Goal: Task Accomplishment & Management: Use online tool/utility

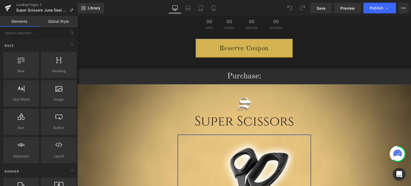
scroll to position [27, 0]
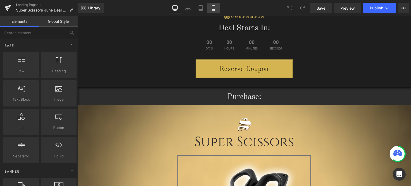
click at [210, 9] on link "Mobile" at bounding box center [213, 8] width 13 height 11
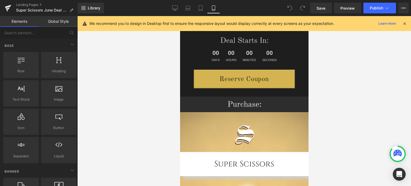
drag, startPoint x: 403, startPoint y: 23, endPoint x: 374, endPoint y: 23, distance: 29.2
click at [403, 23] on icon at bounding box center [404, 23] width 5 height 5
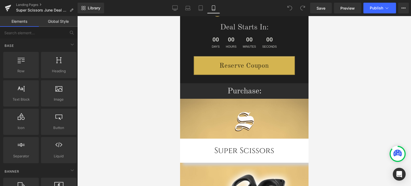
scroll to position [0, 0]
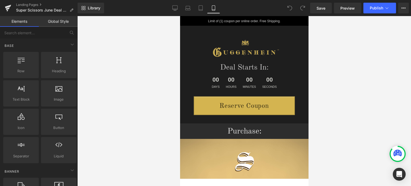
drag, startPoint x: 306, startPoint y: 33, endPoint x: 496, endPoint y: 35, distance: 189.9
click at [36, 6] on link "Landing Pages" at bounding box center [47, 5] width 62 height 4
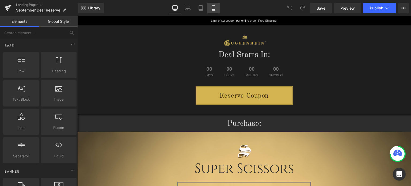
click at [215, 9] on icon at bounding box center [213, 7] width 5 height 5
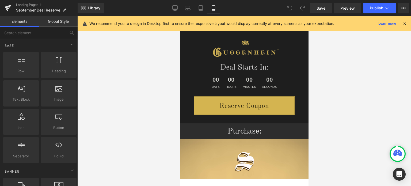
click at [404, 24] on icon at bounding box center [404, 23] width 5 height 5
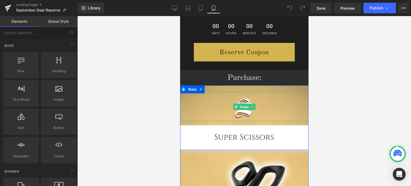
scroll to position [160, 0]
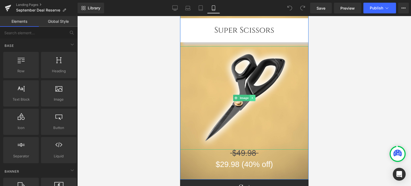
click at [251, 99] on icon at bounding box center [252, 97] width 3 height 3
click at [254, 98] on icon at bounding box center [255, 97] width 3 height 3
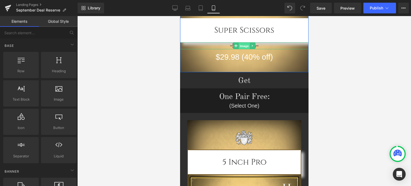
click at [241, 46] on span "Image" at bounding box center [243, 46] width 11 height 6
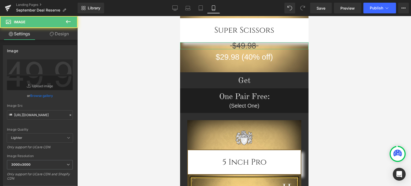
click at [62, 35] on link "Design" at bounding box center [59, 34] width 39 height 12
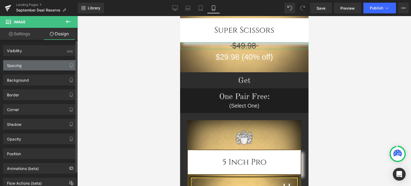
drag, startPoint x: 37, startPoint y: 63, endPoint x: 36, endPoint y: 59, distance: 4.0
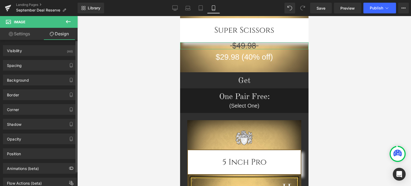
click at [37, 63] on div "Spacing" at bounding box center [39, 65] width 73 height 10
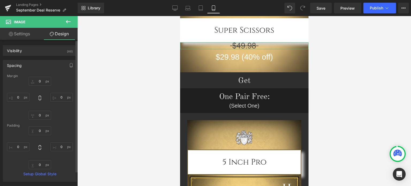
type input "0"
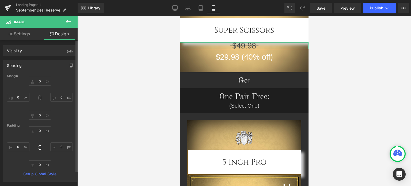
type input "0"
click at [41, 81] on input "0" at bounding box center [40, 81] width 22 height 9
type input "25"
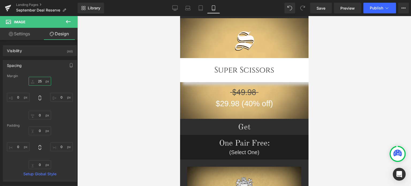
scroll to position [75, 0]
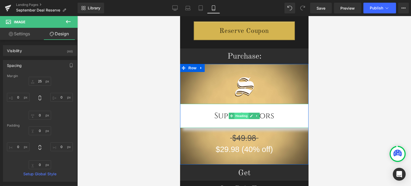
click at [237, 116] on span "Heading" at bounding box center [241, 116] width 14 height 6
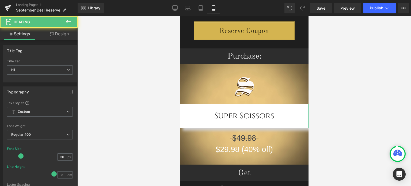
click at [64, 36] on link "Design" at bounding box center [59, 34] width 39 height 12
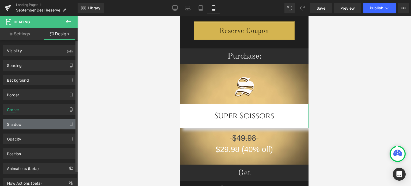
click at [39, 124] on div "Shadow" at bounding box center [39, 124] width 73 height 10
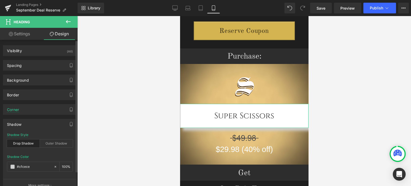
click at [28, 143] on div "Drop Shadow" at bounding box center [23, 143] width 33 height 8
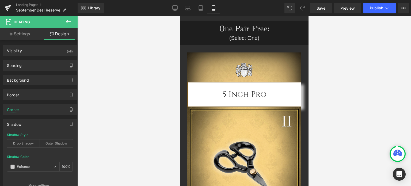
scroll to position [210, 0]
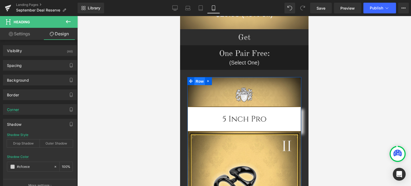
click at [198, 81] on span "Row" at bounding box center [199, 81] width 11 height 8
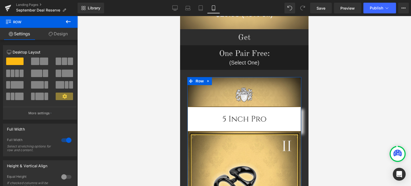
click at [56, 36] on link "Design" at bounding box center [58, 34] width 39 height 12
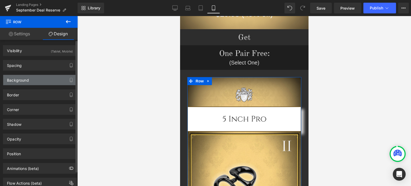
type input "[URL][DOMAIN_NAME]"
click at [38, 81] on div "Background" at bounding box center [39, 80] width 73 height 10
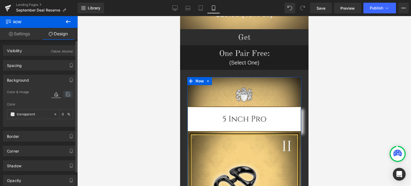
click at [66, 95] on icon at bounding box center [68, 94] width 10 height 7
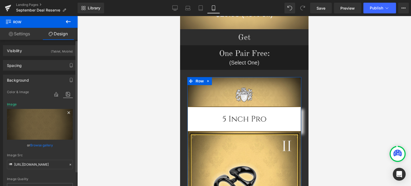
click at [67, 113] on icon at bounding box center [68, 112] width 2 height 2
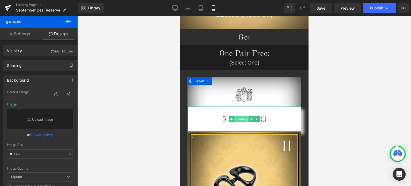
click at [236, 119] on span "Heading" at bounding box center [241, 119] width 14 height 6
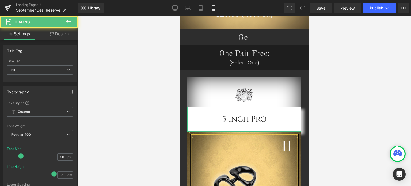
click at [61, 35] on link "Design" at bounding box center [59, 34] width 39 height 12
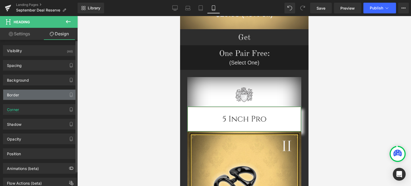
click at [35, 96] on div "Border" at bounding box center [39, 95] width 73 height 10
type input "#70521d"
type input "100"
type input "2"
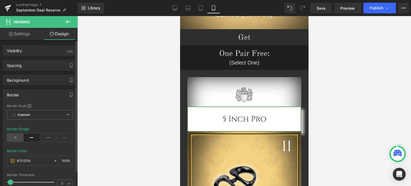
click at [17, 136] on icon at bounding box center [15, 137] width 17 height 8
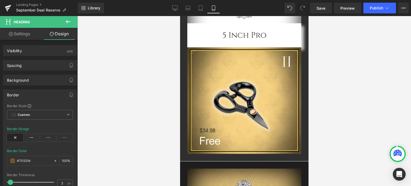
scroll to position [307, 0]
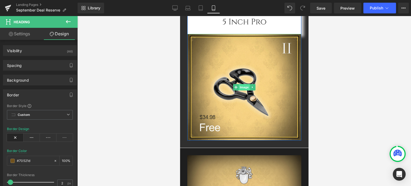
click at [241, 87] on span "Image" at bounding box center [243, 87] width 11 height 6
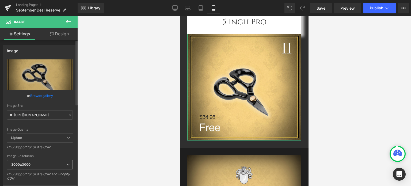
click at [40, 167] on span "3000x3000" at bounding box center [40, 164] width 66 height 9
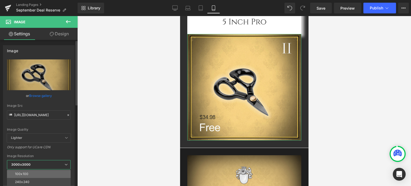
click at [42, 174] on li "100x100" at bounding box center [40, 174] width 66 height 8
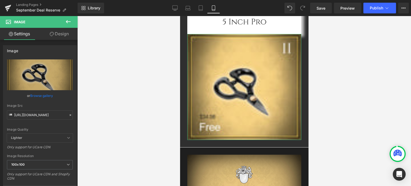
type input "[URL][DOMAIN_NAME]"
click at [64, 35] on link "Design" at bounding box center [59, 34] width 39 height 12
click at [0, 0] on div "Opacity" at bounding box center [0, 0] width 0 height 0
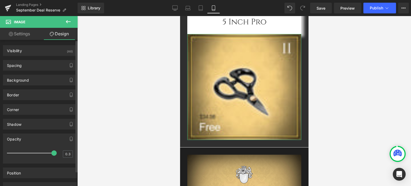
type input "0.2"
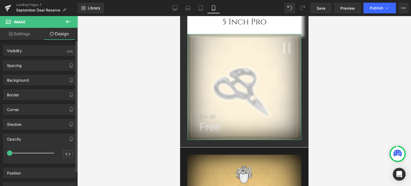
drag, startPoint x: 52, startPoint y: 152, endPoint x: 6, endPoint y: 154, distance: 46.0
click at [6, 154] on div "0.2 0.2" at bounding box center [39, 156] width 73 height 16
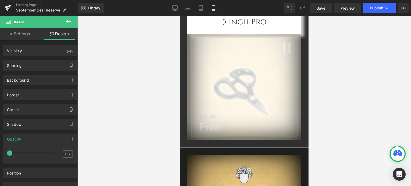
scroll to position [246, 0]
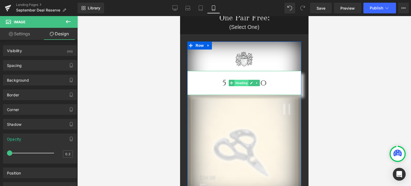
click at [240, 83] on span "Heading" at bounding box center [241, 83] width 14 height 6
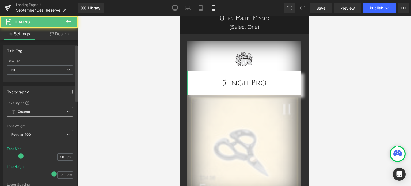
scroll to position [107, 0]
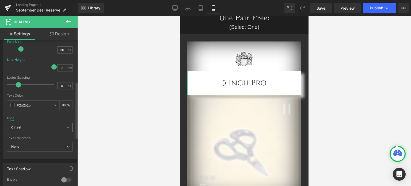
click at [43, 125] on b "Cinzel" at bounding box center [38, 127] width 55 height 5
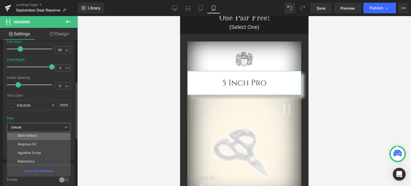
scroll to position [27, 0]
click at [38, 158] on li "Old Standard TT" at bounding box center [40, 161] width 66 height 9
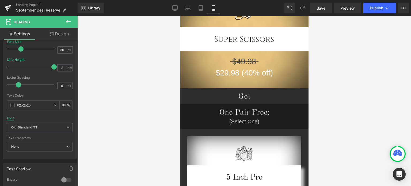
scroll to position [138, 0]
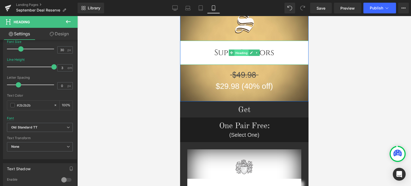
click at [239, 53] on span "Heading" at bounding box center [241, 53] width 14 height 6
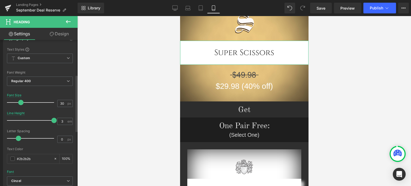
scroll to position [107, 0]
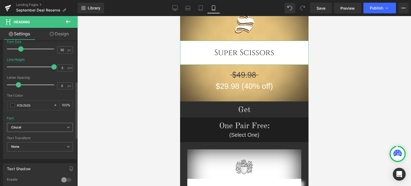
click at [33, 127] on b "Cinzel" at bounding box center [38, 127] width 55 height 5
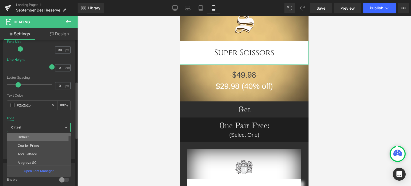
scroll to position [27, 0]
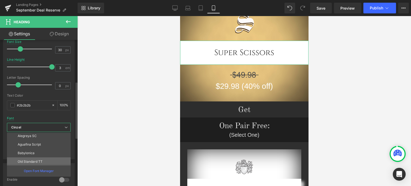
click at [39, 158] on li "Old Standard TT" at bounding box center [40, 161] width 66 height 9
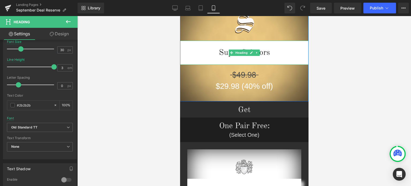
click at [258, 51] on h1 "Super Scissors" at bounding box center [244, 53] width 128 height 24
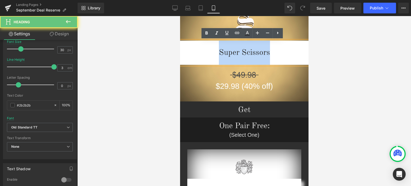
drag, startPoint x: 272, startPoint y: 53, endPoint x: 211, endPoint y: 55, distance: 61.8
click at [211, 55] on h1 "Super Scissors" at bounding box center [244, 53] width 128 height 24
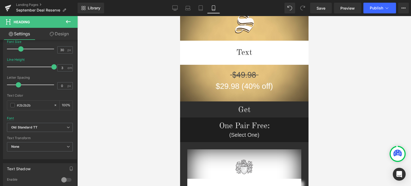
click at [350, 71] on div at bounding box center [244, 101] width 334 height 170
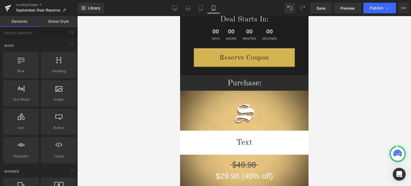
scroll to position [60, 0]
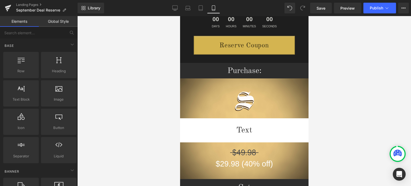
drag, startPoint x: 306, startPoint y: 45, endPoint x: 489, endPoint y: 54, distance: 183.4
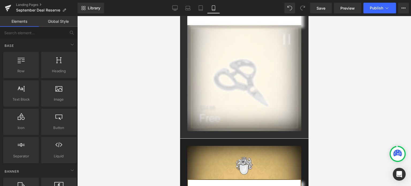
scroll to position [351, 0]
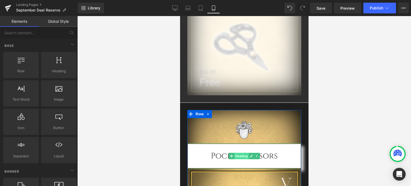
click at [239, 156] on span "Heading" at bounding box center [241, 156] width 14 height 6
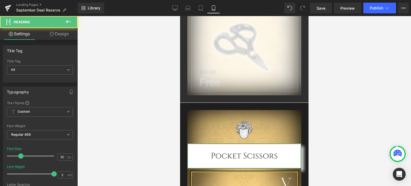
drag, startPoint x: 58, startPoint y: 35, endPoint x: 28, endPoint y: 127, distance: 96.7
click at [58, 35] on link "Design" at bounding box center [59, 34] width 39 height 12
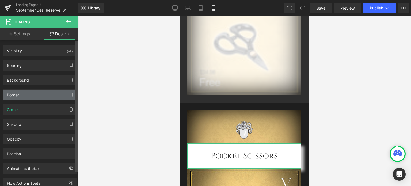
click at [22, 96] on div "Border" at bounding box center [39, 95] width 73 height 10
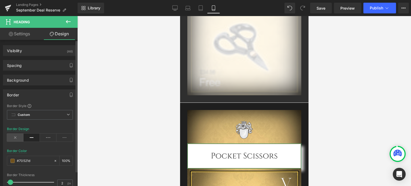
click at [16, 136] on icon at bounding box center [15, 137] width 17 height 8
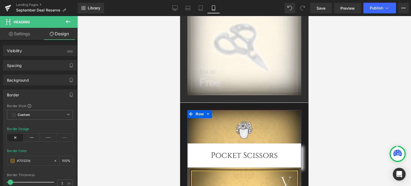
click at [196, 116] on span "Row" at bounding box center [199, 114] width 11 height 8
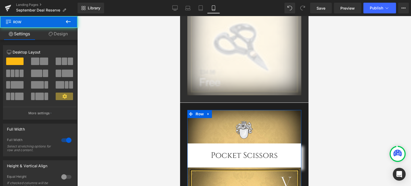
click at [63, 32] on link "Design" at bounding box center [58, 34] width 39 height 12
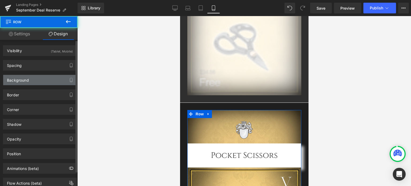
click at [35, 79] on div "Background" at bounding box center [39, 80] width 73 height 10
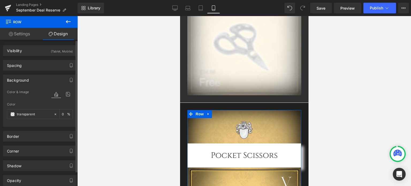
type input "transparent"
type input "0"
type input "[URL][DOMAIN_NAME]"
click at [68, 95] on icon at bounding box center [68, 94] width 10 height 7
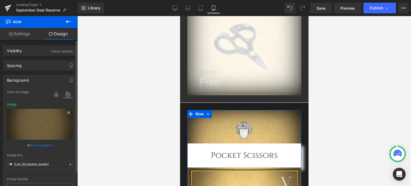
drag, startPoint x: 67, startPoint y: 112, endPoint x: 82, endPoint y: 110, distance: 15.4
click at [67, 112] on icon at bounding box center [68, 112] width 2 height 2
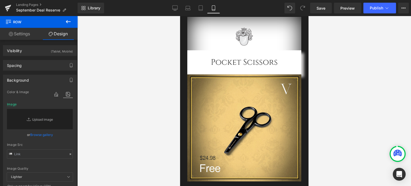
scroll to position [476, 0]
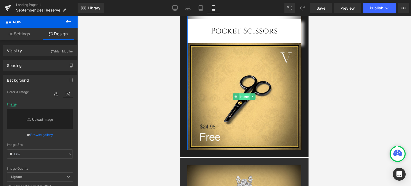
click at [241, 97] on span "Image" at bounding box center [243, 96] width 11 height 6
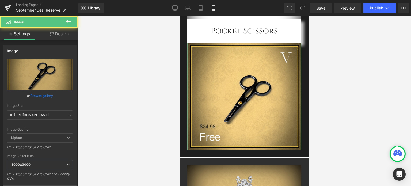
click at [62, 34] on link "Design" at bounding box center [59, 34] width 39 height 12
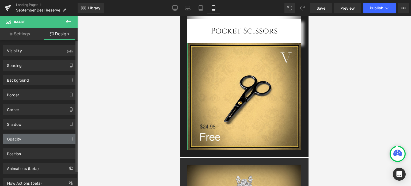
click at [33, 138] on div "Opacity" at bounding box center [39, 139] width 73 height 10
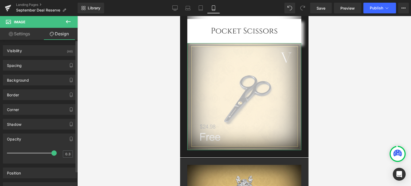
type input "0.2"
drag, startPoint x: 51, startPoint y: 152, endPoint x: 0, endPoint y: 152, distance: 51.4
click at [0, 154] on div "Opacity 0.2 0.2" at bounding box center [40, 146] width 80 height 34
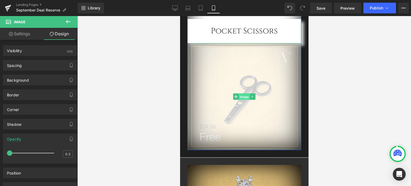
click at [242, 95] on span "Image" at bounding box center [243, 97] width 11 height 6
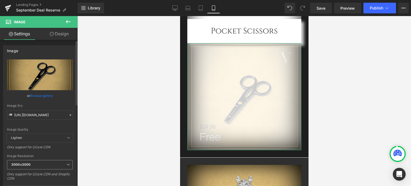
click at [34, 164] on span "3000x3000" at bounding box center [40, 164] width 66 height 9
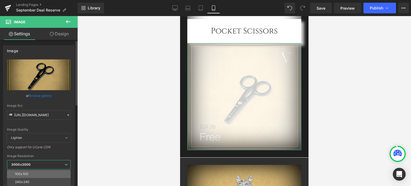
click at [35, 172] on li "100x100" at bounding box center [40, 174] width 66 height 8
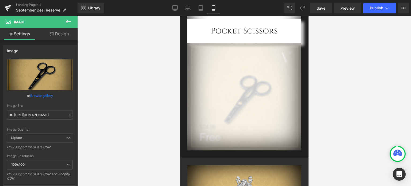
type input "[URL][DOMAIN_NAME]"
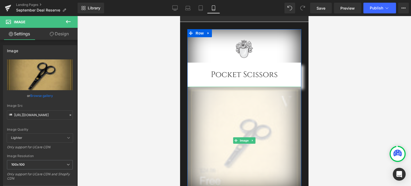
scroll to position [422, 0]
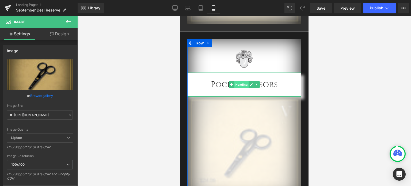
click at [240, 85] on span "Heading" at bounding box center [241, 84] width 14 height 6
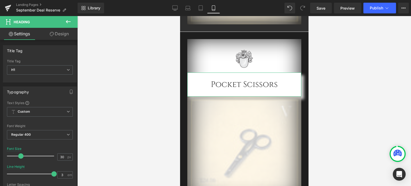
click at [63, 34] on link "Design" at bounding box center [59, 34] width 39 height 12
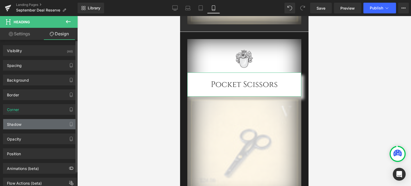
type input "#cfcece"
type input "100"
click at [26, 124] on div "Shadow" at bounding box center [39, 124] width 73 height 10
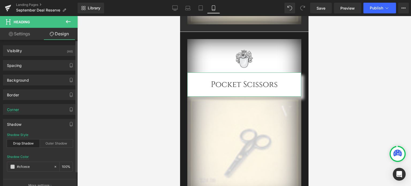
click at [25, 143] on div "Drop Shadow" at bounding box center [23, 143] width 33 height 8
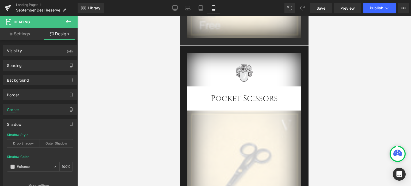
scroll to position [446, 0]
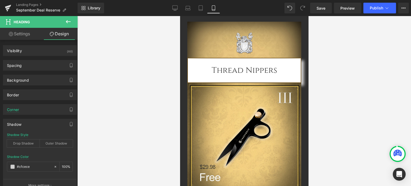
drag, startPoint x: 306, startPoint y: 70, endPoint x: 492, endPoint y: 101, distance: 188.4
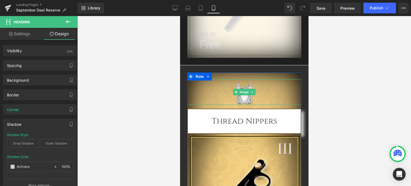
scroll to position [566, 0]
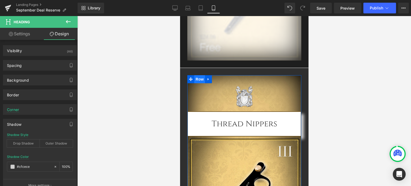
click at [196, 79] on span "Row" at bounding box center [199, 79] width 11 height 8
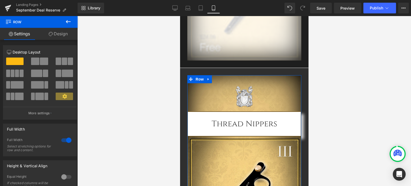
click at [65, 35] on link "Design" at bounding box center [58, 34] width 39 height 12
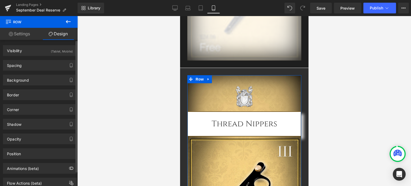
drag, startPoint x: 38, startPoint y: 81, endPoint x: 38, endPoint y: 71, distance: 9.4
click at [38, 81] on div "Background" at bounding box center [39, 80] width 73 height 10
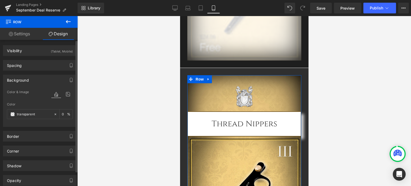
type input "transparent"
type input "0"
type input "[URL][DOMAIN_NAME]"
click at [67, 95] on icon at bounding box center [68, 94] width 10 height 7
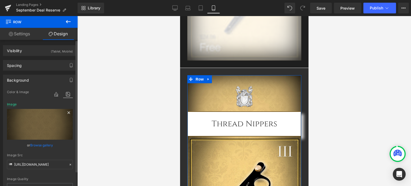
click at [68, 112] on icon at bounding box center [69, 112] width 6 height 6
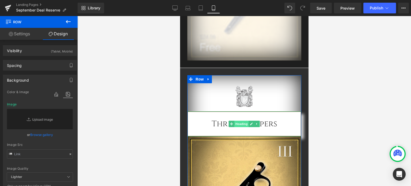
click at [241, 124] on span "Heading" at bounding box center [241, 124] width 14 height 6
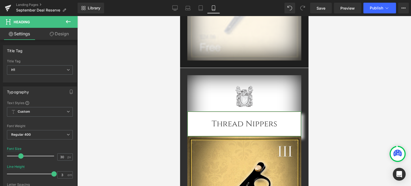
click at [62, 36] on link "Design" at bounding box center [59, 34] width 39 height 12
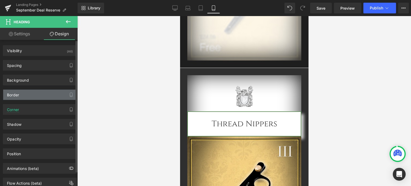
click at [24, 97] on div "Border" at bounding box center [39, 95] width 73 height 10
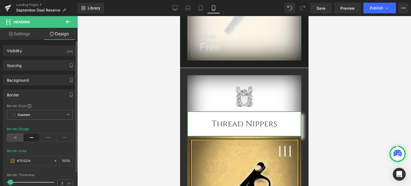
drag, startPoint x: 17, startPoint y: 137, endPoint x: 18, endPoint y: 132, distance: 5.8
click at [17, 137] on icon at bounding box center [15, 137] width 17 height 8
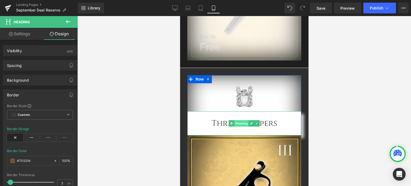
click at [238, 124] on span "Heading" at bounding box center [241, 123] width 14 height 6
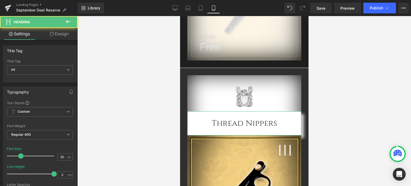
click at [62, 36] on link "Design" at bounding box center [59, 34] width 39 height 12
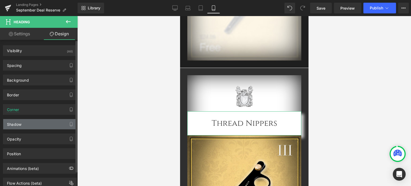
type input "#cfcece"
type input "100"
click at [30, 126] on div "Shadow" at bounding box center [39, 124] width 73 height 10
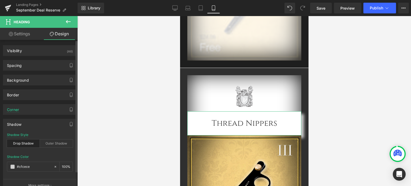
click at [22, 144] on div "Drop Shadow" at bounding box center [23, 143] width 33 height 8
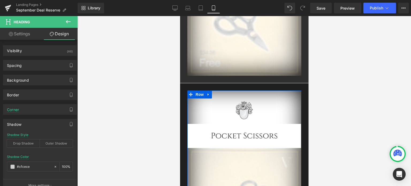
scroll to position [379, 0]
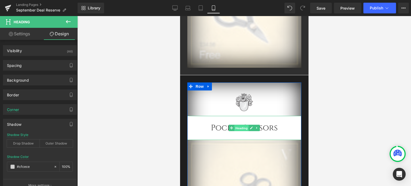
click at [239, 128] on span "Heading" at bounding box center [241, 128] width 14 height 6
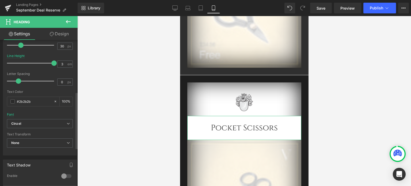
scroll to position [134, 0]
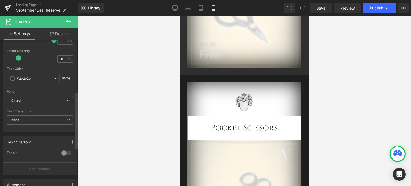
click at [33, 98] on span "Cinzel" at bounding box center [40, 100] width 66 height 9
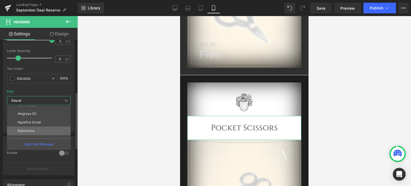
scroll to position [27, 0]
click at [38, 132] on li "Old Standard TT" at bounding box center [40, 135] width 66 height 9
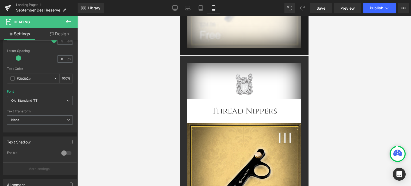
scroll to position [585, 0]
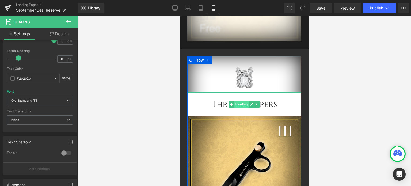
click at [239, 105] on span "Heading" at bounding box center [241, 104] width 14 height 6
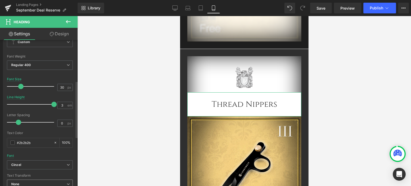
scroll to position [107, 0]
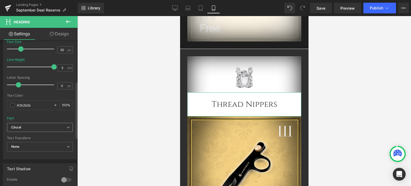
click at [35, 128] on b "Cinzel" at bounding box center [38, 127] width 55 height 5
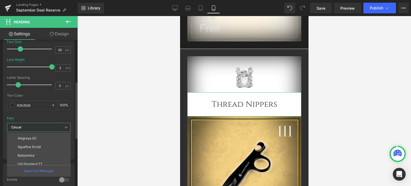
scroll to position [53, 0]
drag, startPoint x: 34, startPoint y: 134, endPoint x: 37, endPoint y: 132, distance: 4.1
click at [34, 134] on p "Old Standard TT" at bounding box center [30, 135] width 25 height 4
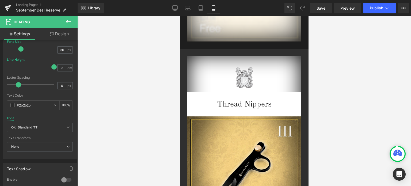
scroll to position [669, 0]
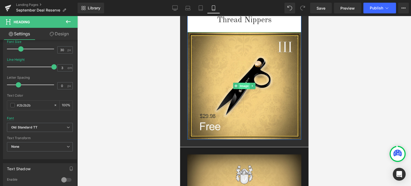
click at [240, 85] on span "Image" at bounding box center [243, 86] width 11 height 6
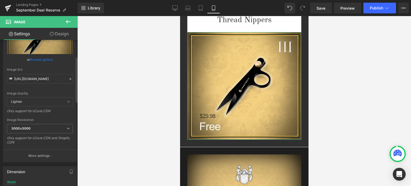
scroll to position [53, 0]
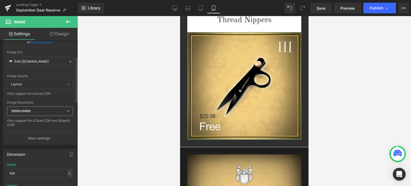
click at [47, 110] on span "3000x3000" at bounding box center [40, 110] width 66 height 9
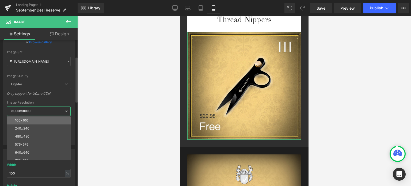
click at [41, 120] on li "100x100" at bounding box center [40, 120] width 66 height 8
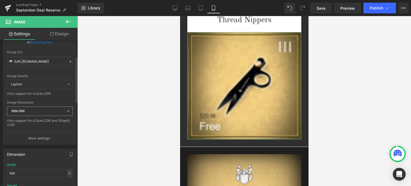
type input "[URL][DOMAIN_NAME]"
click at [65, 33] on link "Design" at bounding box center [59, 34] width 39 height 12
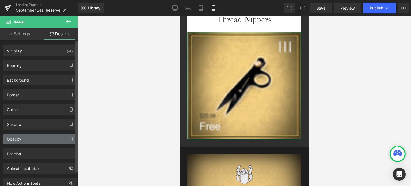
click at [32, 136] on div "Opacity" at bounding box center [39, 139] width 73 height 10
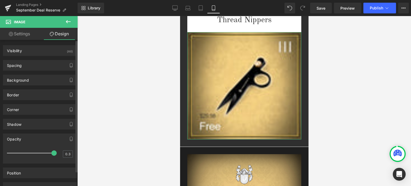
click at [13, 151] on div at bounding box center [32, 153] width 44 height 11
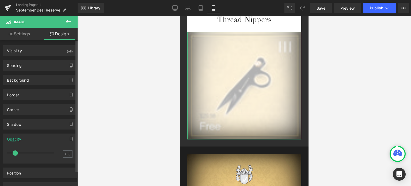
type input "0.2"
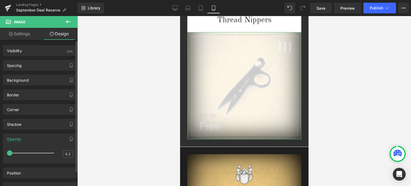
drag, startPoint x: 13, startPoint y: 151, endPoint x: 7, endPoint y: 152, distance: 5.6
click at [7, 152] on span at bounding box center [9, 152] width 5 height 5
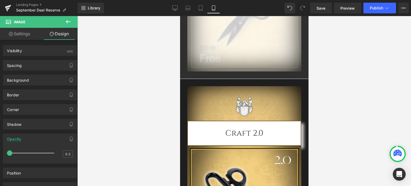
scroll to position [762, 0]
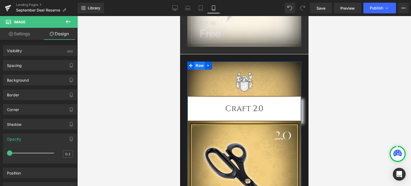
click at [197, 65] on span "Row" at bounding box center [199, 66] width 11 height 8
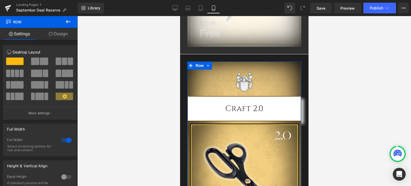
click at [60, 34] on link "Design" at bounding box center [58, 34] width 39 height 12
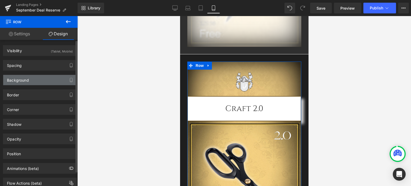
click at [54, 75] on div "Background" at bounding box center [39, 80] width 73 height 10
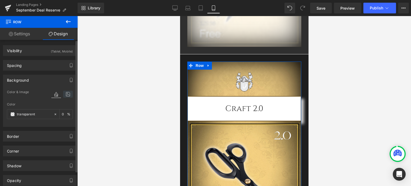
drag, startPoint x: 64, startPoint y: 92, endPoint x: 64, endPoint y: 87, distance: 4.5
click at [64, 92] on icon at bounding box center [68, 94] width 10 height 7
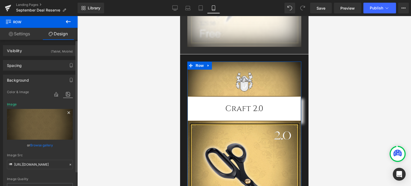
click at [68, 112] on icon at bounding box center [69, 112] width 6 height 6
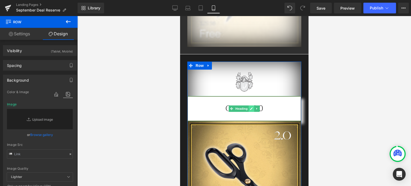
click at [248, 110] on link at bounding box center [251, 108] width 6 height 6
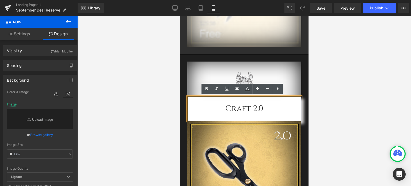
click at [361, 120] on div at bounding box center [244, 101] width 334 height 170
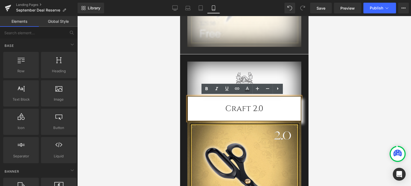
click at [333, 122] on div at bounding box center [244, 101] width 334 height 170
click at [206, 62] on div "Image Craft 2.0 Heading Image Row" at bounding box center [244, 144] width 128 height 181
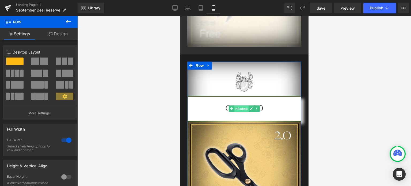
click at [236, 108] on span "Heading" at bounding box center [241, 108] width 14 height 6
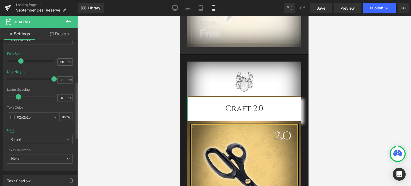
scroll to position [107, 0]
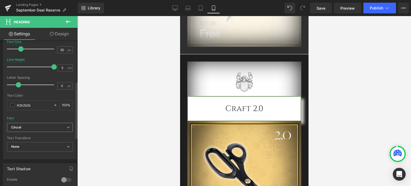
drag, startPoint x: 37, startPoint y: 125, endPoint x: 39, endPoint y: 130, distance: 4.6
click at [37, 126] on b "Cinzel" at bounding box center [38, 127] width 55 height 5
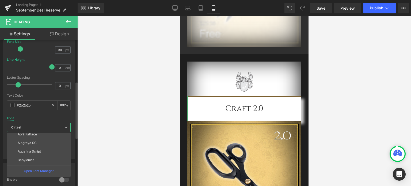
scroll to position [27, 0]
click at [40, 159] on li "Old Standard TT" at bounding box center [40, 161] width 66 height 9
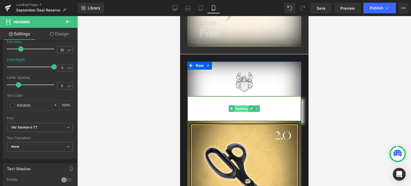
click at [239, 109] on span "Heading" at bounding box center [241, 108] width 14 height 6
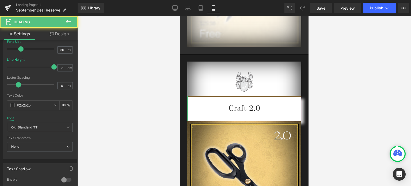
drag, startPoint x: 62, startPoint y: 30, endPoint x: 31, endPoint y: 94, distance: 70.9
click at [62, 30] on link "Design" at bounding box center [59, 34] width 39 height 12
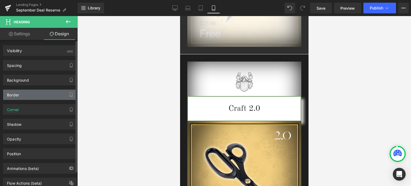
click at [30, 94] on div "Border" at bounding box center [39, 95] width 73 height 10
type input "#70521d"
type input "100"
type input "2"
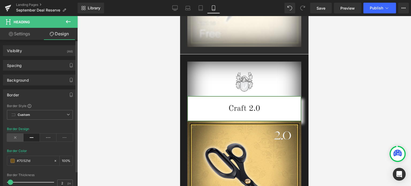
drag, startPoint x: 16, startPoint y: 136, endPoint x: 18, endPoint y: 131, distance: 5.6
click at [17, 136] on icon at bounding box center [15, 137] width 17 height 8
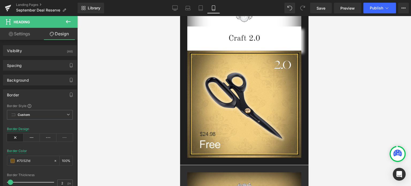
scroll to position [855, 0]
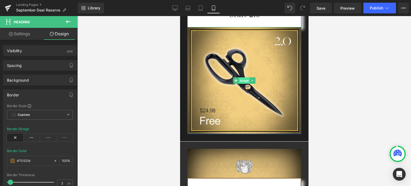
click at [244, 82] on span "Image" at bounding box center [243, 80] width 11 height 6
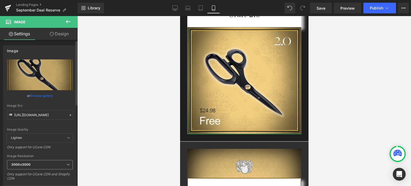
drag, startPoint x: 33, startPoint y: 162, endPoint x: 38, endPoint y: 169, distance: 9.0
click at [33, 163] on span "3000x3000" at bounding box center [40, 164] width 66 height 9
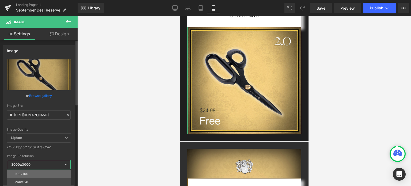
click at [39, 172] on li "100x100" at bounding box center [40, 174] width 66 height 8
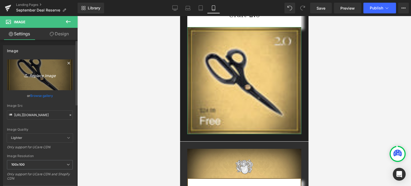
type input "[URL][DOMAIN_NAME]"
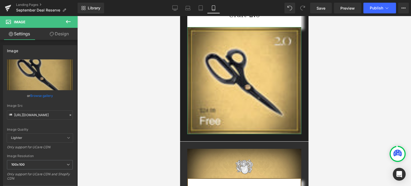
click at [59, 36] on link "Design" at bounding box center [59, 34] width 39 height 12
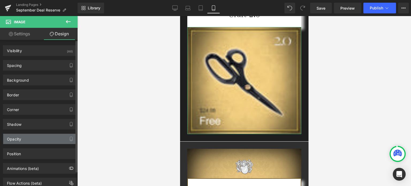
click at [30, 137] on div "Opacity" at bounding box center [39, 139] width 73 height 10
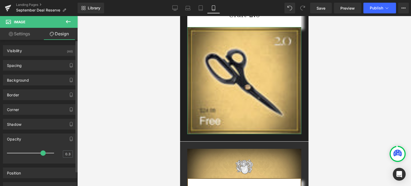
type input "0.2"
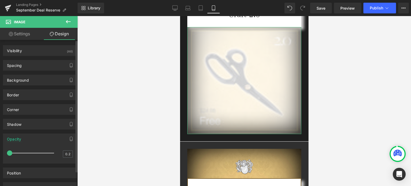
drag, startPoint x: 53, startPoint y: 152, endPoint x: 1, endPoint y: 150, distance: 52.5
click at [0, 153] on div "Opacity 0.2 0.2" at bounding box center [40, 146] width 80 height 34
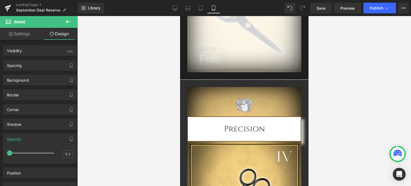
scroll to position [951, 0]
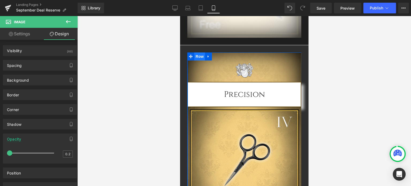
click at [199, 57] on span "Row" at bounding box center [199, 56] width 11 height 8
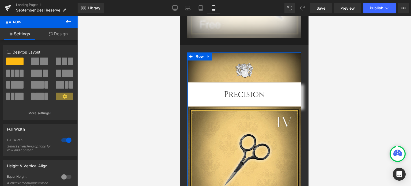
click at [58, 33] on link "Design" at bounding box center [58, 34] width 39 height 12
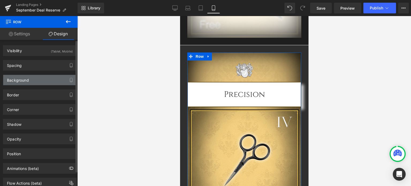
type input "transparent"
type input "0"
click at [26, 81] on div "Background" at bounding box center [18, 78] width 22 height 7
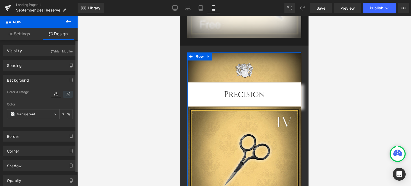
drag, startPoint x: 66, startPoint y: 96, endPoint x: 66, endPoint y: 91, distance: 5.3
click at [66, 96] on icon at bounding box center [68, 94] width 10 height 7
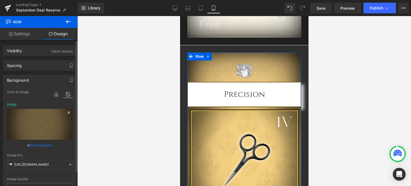
click at [67, 112] on icon at bounding box center [68, 112] width 2 height 2
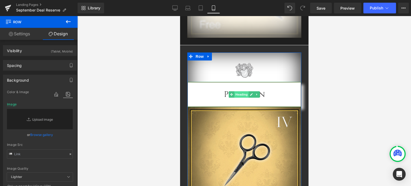
click at [239, 94] on span "Heading" at bounding box center [241, 94] width 14 height 6
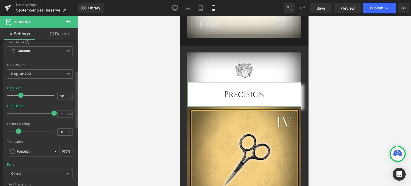
scroll to position [80, 0]
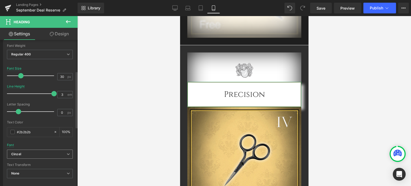
click at [29, 152] on b "Cinzel" at bounding box center [38, 154] width 55 height 5
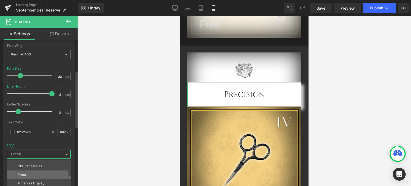
scroll to position [53, 0]
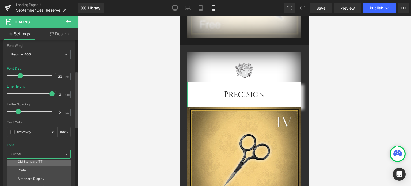
click at [40, 163] on li "Old Standard TT" at bounding box center [40, 161] width 66 height 9
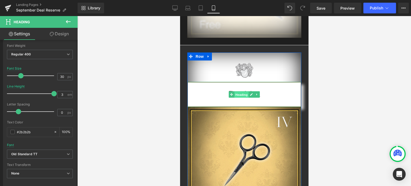
click at [239, 93] on span "Heading" at bounding box center [241, 94] width 14 height 6
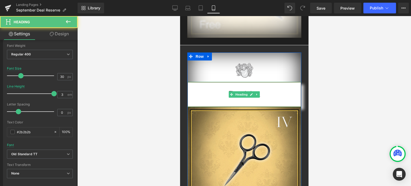
click at [203, 84] on h1 "Precision" at bounding box center [244, 94] width 113 height 24
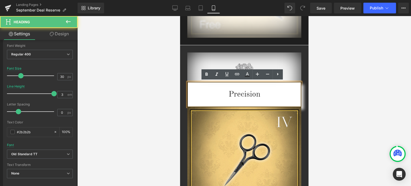
drag, startPoint x: 382, startPoint y: 101, endPoint x: 365, endPoint y: 100, distance: 17.2
click at [381, 101] on div at bounding box center [244, 101] width 334 height 170
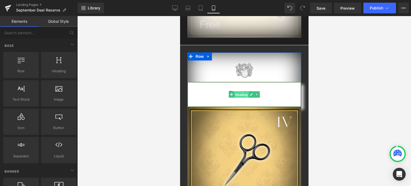
drag, startPoint x: 242, startPoint y: 96, endPoint x: 221, endPoint y: 126, distance: 36.1
click at [242, 96] on span "Heading" at bounding box center [241, 94] width 14 height 6
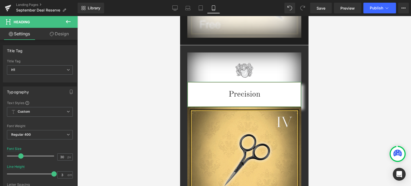
click at [62, 34] on link "Design" at bounding box center [59, 34] width 39 height 12
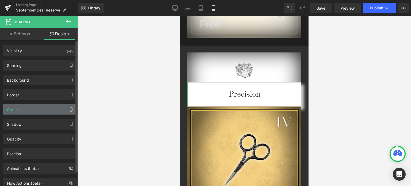
type input "#70521d"
type input "100"
type input "2"
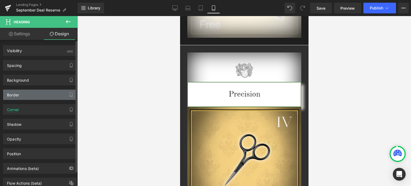
click at [29, 97] on div "Border" at bounding box center [39, 95] width 73 height 10
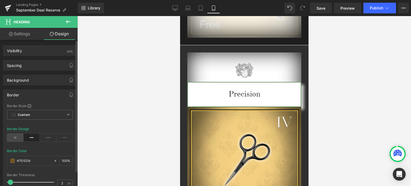
drag, startPoint x: 16, startPoint y: 136, endPoint x: 22, endPoint y: 92, distance: 44.4
click at [16, 136] on icon at bounding box center [15, 137] width 17 height 8
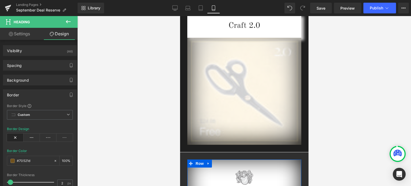
scroll to position [790, 0]
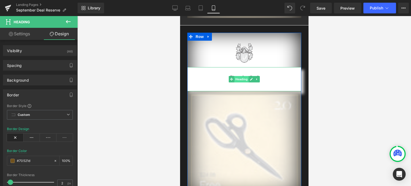
click at [239, 78] on span "Heading" at bounding box center [241, 79] width 14 height 6
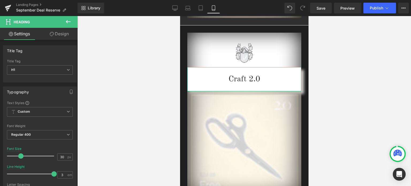
click at [60, 34] on link "Design" at bounding box center [59, 34] width 39 height 12
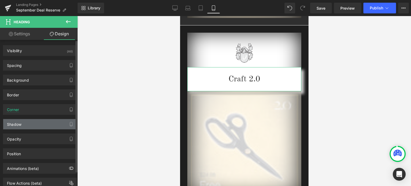
click at [24, 125] on div "Shadow" at bounding box center [39, 124] width 73 height 10
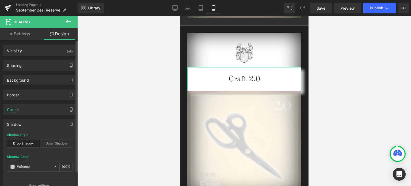
click at [24, 141] on div "Drop Shadow" at bounding box center [23, 143] width 33 height 8
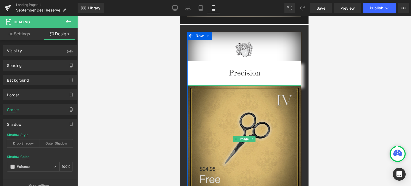
scroll to position [964, 0]
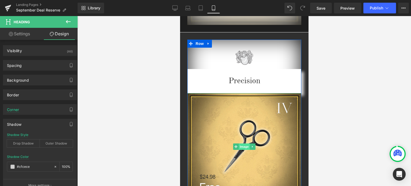
click at [243, 146] on span "Image" at bounding box center [243, 146] width 11 height 6
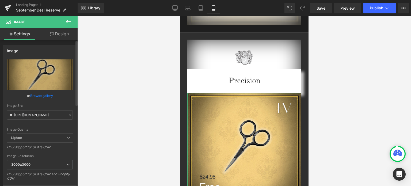
scroll to position [53, 0]
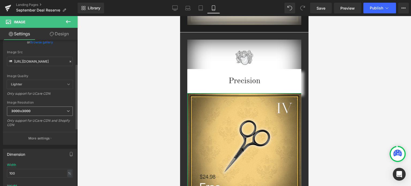
drag, startPoint x: 41, startPoint y: 105, endPoint x: 39, endPoint y: 113, distance: 7.6
click at [40, 108] on div "Image Resolution 3000x3000 100x100 240x240 480x480 576x576 640x640 768x768 800x…" at bounding box center [40, 116] width 66 height 30
click at [39, 113] on span "3000x3000" at bounding box center [40, 110] width 66 height 9
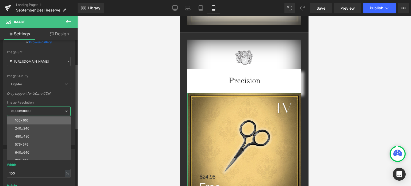
click at [35, 122] on li "100x100" at bounding box center [40, 120] width 66 height 8
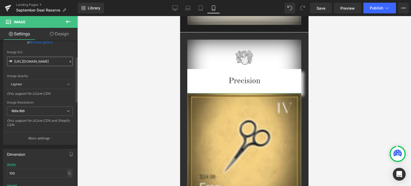
type input "[URL][DOMAIN_NAME]"
click at [62, 34] on link "Design" at bounding box center [59, 34] width 39 height 12
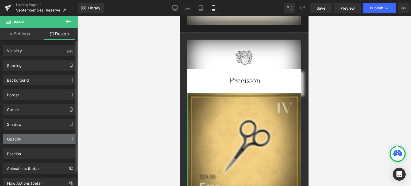
click at [31, 137] on div "Opacity" at bounding box center [39, 139] width 73 height 10
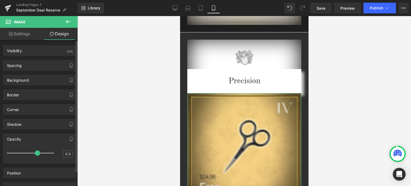
type input "0.2"
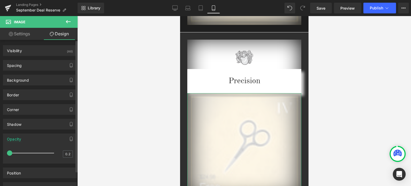
drag, startPoint x: 52, startPoint y: 152, endPoint x: 3, endPoint y: 145, distance: 50.0
click at [4, 151] on div "0.2 0.2" at bounding box center [39, 156] width 73 height 16
click at [346, 113] on div at bounding box center [244, 101] width 334 height 170
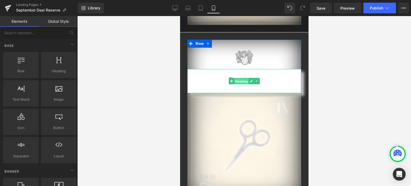
click at [240, 81] on span "Heading" at bounding box center [241, 81] width 14 height 6
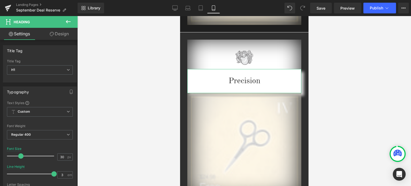
click at [64, 33] on link "Design" at bounding box center [59, 34] width 39 height 12
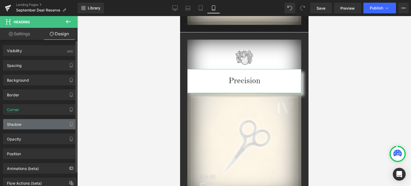
click at [22, 122] on div "Shadow" at bounding box center [39, 124] width 73 height 10
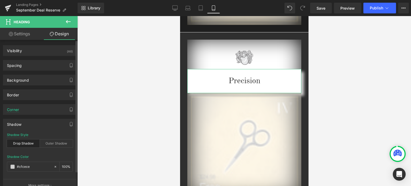
click at [27, 144] on div "Drop Shadow" at bounding box center [23, 143] width 33 height 8
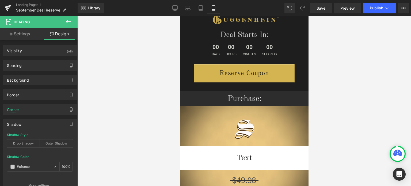
scroll to position [0, 0]
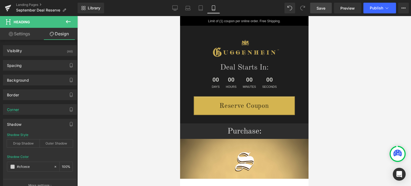
click at [323, 8] on span "Save" at bounding box center [320, 8] width 9 height 6
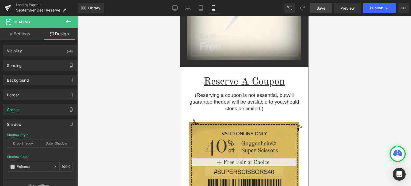
scroll to position [1144, 0]
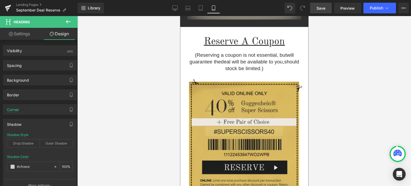
drag, startPoint x: 306, startPoint y: 38, endPoint x: 490, endPoint y: 153, distance: 216.3
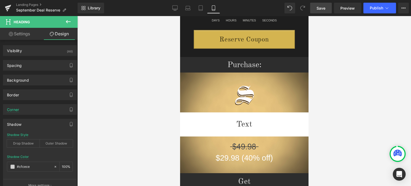
scroll to position [41, 0]
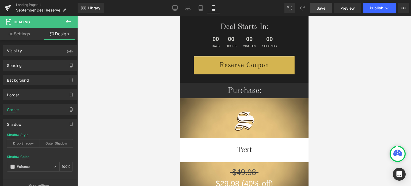
drag, startPoint x: 305, startPoint y: 137, endPoint x: 499, endPoint y: 47, distance: 213.3
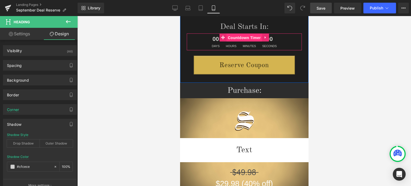
click at [243, 37] on span "Countdown Timer" at bounding box center [244, 38] width 36 height 8
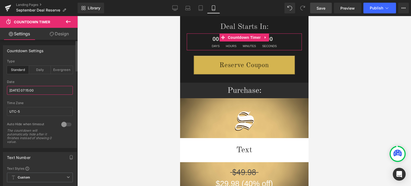
click at [28, 91] on input "[DATE] 07:15:00" at bounding box center [40, 90] width 66 height 9
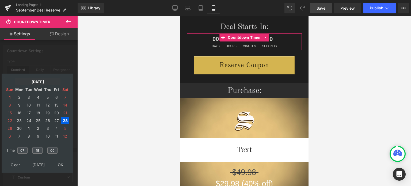
click at [37, 80] on td "[DATE]" at bounding box center [38, 81] width 46 height 7
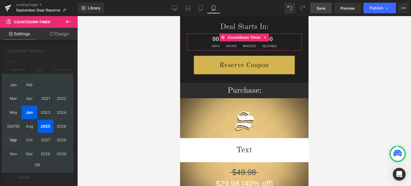
click at [14, 142] on td "Sep" at bounding box center [14, 139] width 16 height 13
click at [39, 166] on td "OK" at bounding box center [38, 164] width 64 height 7
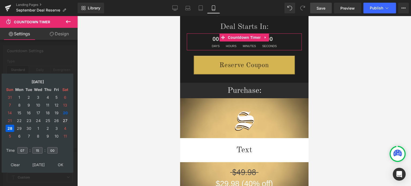
click at [64, 121] on td "27" at bounding box center [65, 120] width 8 height 7
type input "[DATE] 07:15:00"
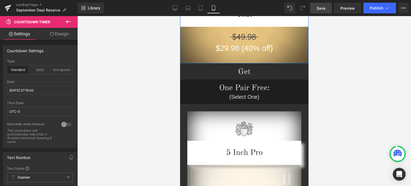
scroll to position [228, 0]
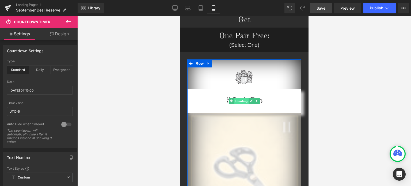
click at [239, 101] on span "Heading" at bounding box center [241, 101] width 14 height 6
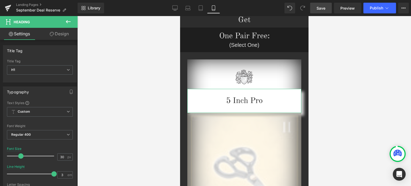
click at [64, 33] on link "Design" at bounding box center [59, 34] width 39 height 12
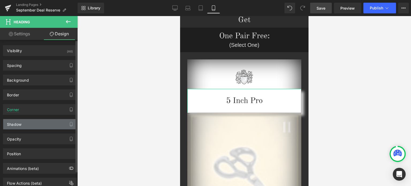
type input "#cfcece"
type input "100"
click at [20, 126] on div "Shadow" at bounding box center [39, 124] width 73 height 10
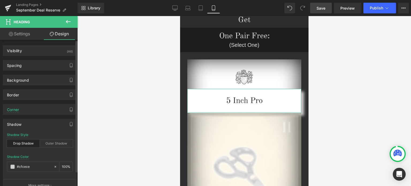
click at [23, 143] on div "Drop Shadow" at bounding box center [23, 143] width 33 height 8
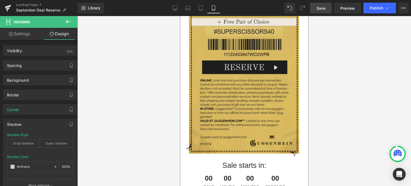
scroll to position [1351, 0]
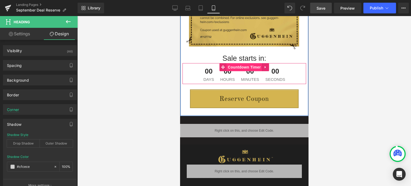
click at [242, 67] on span "Countdown Timer" at bounding box center [244, 67] width 36 height 8
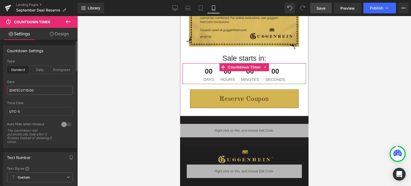
click at [22, 89] on input "[DATE] 07:15:00" at bounding box center [40, 90] width 66 height 9
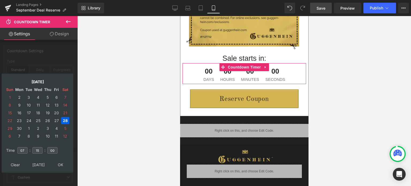
click at [35, 82] on td "[DATE]" at bounding box center [38, 81] width 46 height 7
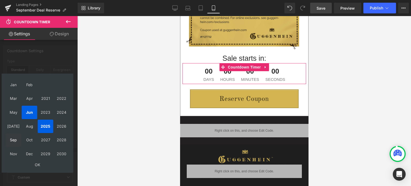
click at [13, 142] on td "Sep" at bounding box center [14, 139] width 16 height 13
click at [37, 167] on td "OK" at bounding box center [38, 164] width 64 height 7
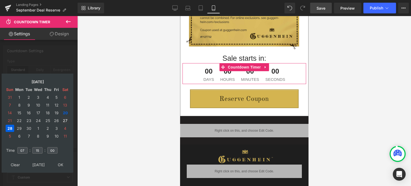
click at [65, 121] on td "27" at bounding box center [65, 120] width 8 height 7
type input "[DATE] 07:15:00"
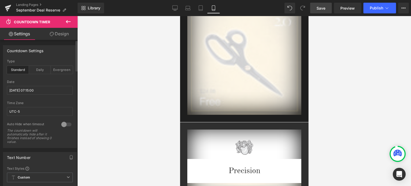
scroll to position [923, 0]
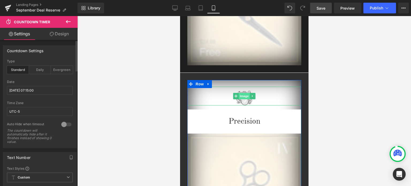
drag, startPoint x: 243, startPoint y: 97, endPoint x: 338, endPoint y: 126, distance: 99.6
click at [243, 97] on span "Image" at bounding box center [243, 96] width 11 height 6
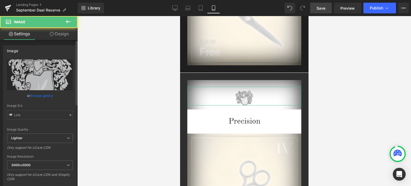
type input "[URL][DOMAIN_NAME]"
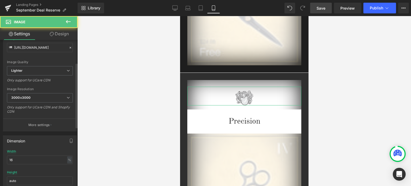
scroll to position [80, 0]
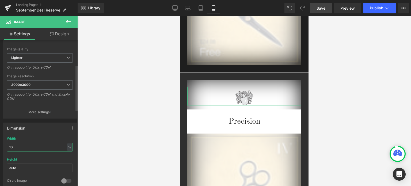
click at [12, 146] on input "16" at bounding box center [40, 147] width 66 height 9
type input "18"
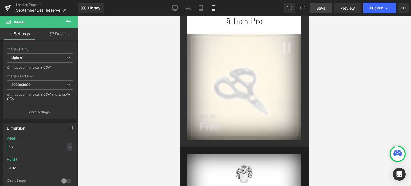
scroll to position [193, 0]
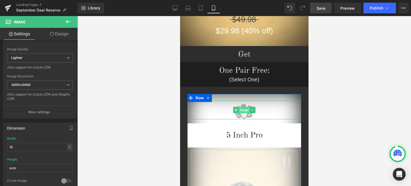
click at [243, 110] on span "Image" at bounding box center [243, 110] width 11 height 6
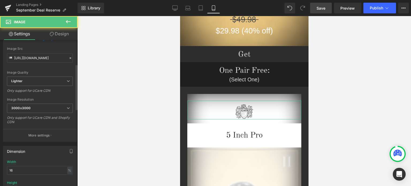
scroll to position [107, 0]
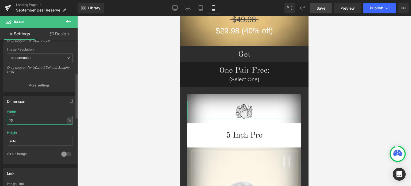
click at [13, 120] on input "16" at bounding box center [40, 120] width 66 height 9
type input "17"
click at [72, 127] on div "17% Width 17 % % px auto Height auto 0 Circle Image" at bounding box center [39, 136] width 73 height 53
click at [327, 87] on div at bounding box center [244, 101] width 334 height 170
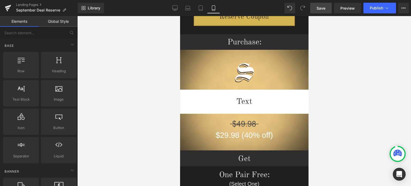
scroll to position [86, 0]
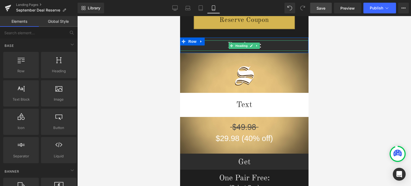
click at [267, 45] on h1 "Purchase:" at bounding box center [244, 45] width 128 height 10
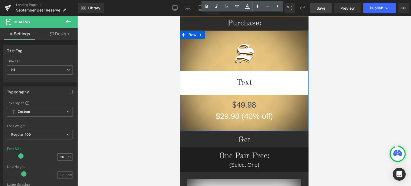
scroll to position [113, 0]
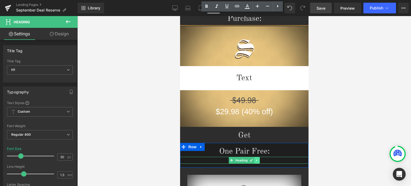
click at [254, 162] on link at bounding box center [257, 160] width 6 height 6
click at [253, 161] on link at bounding box center [254, 160] width 6 height 6
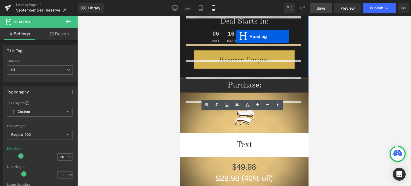
scroll to position [0, 0]
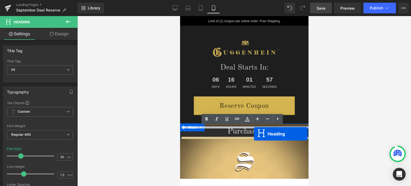
drag, startPoint x: 229, startPoint y: 94, endPoint x: 516, endPoint y: 158, distance: 294.4
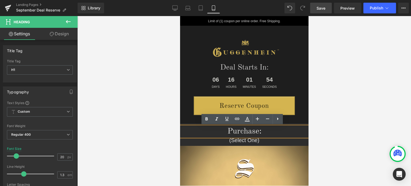
drag, startPoint x: 353, startPoint y: 74, endPoint x: 342, endPoint y: 77, distance: 10.9
click at [353, 74] on div at bounding box center [244, 101] width 334 height 170
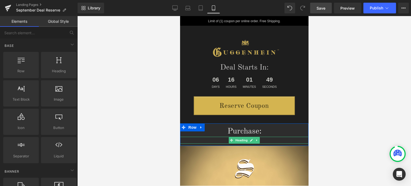
click at [265, 140] on h1 "(Select One)" at bounding box center [244, 140] width 128 height 7
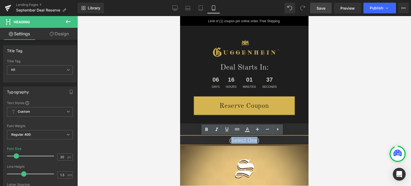
drag, startPoint x: 255, startPoint y: 140, endPoint x: 230, endPoint y: 140, distance: 25.7
click at [230, 140] on h1 "(Select One)" at bounding box center [244, 140] width 128 height 7
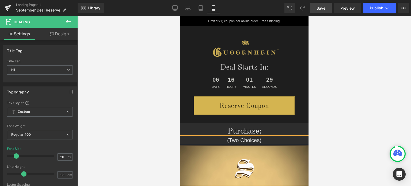
click at [377, 111] on div at bounding box center [244, 101] width 334 height 170
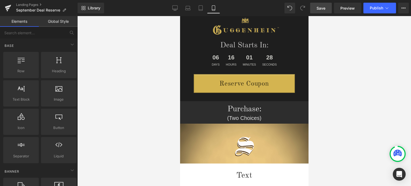
scroll to position [27, 0]
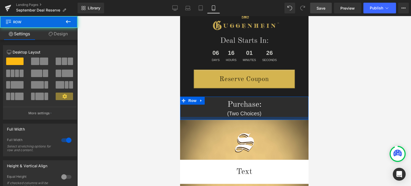
click at [270, 120] on div at bounding box center [244, 118] width 128 height 3
click at [328, 121] on div at bounding box center [244, 101] width 334 height 170
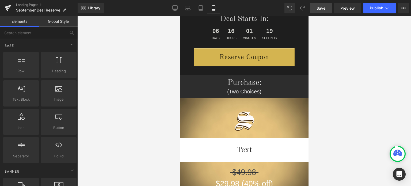
scroll to position [81, 0]
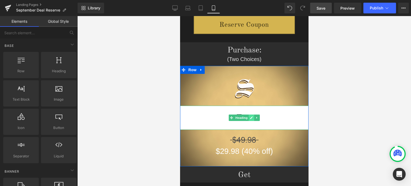
click at [250, 118] on icon at bounding box center [251, 117] width 3 height 3
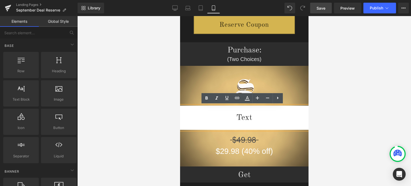
drag, startPoint x: 252, startPoint y: 118, endPoint x: 254, endPoint y: 117, distance: 2.8
click at [231, 118] on h1 "Text" at bounding box center [244, 118] width 128 height 24
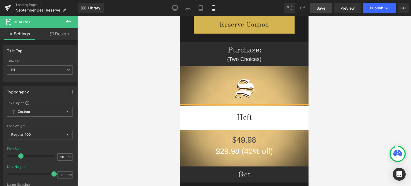
click at [343, 95] on div at bounding box center [244, 101] width 334 height 170
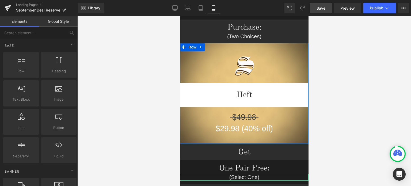
scroll to position [108, 0]
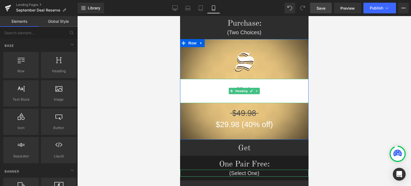
drag, startPoint x: 517, startPoint y: 119, endPoint x: 270, endPoint y: 99, distance: 247.7
click at [270, 99] on h1 "Heft" at bounding box center [244, 91] width 128 height 24
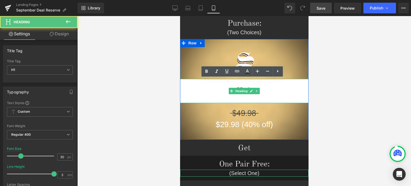
click at [338, 103] on div at bounding box center [244, 101] width 334 height 170
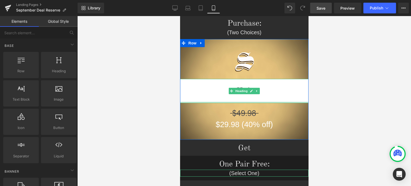
drag, startPoint x: 261, startPoint y: 102, endPoint x: 288, endPoint y: 139, distance: 46.1
click at [261, 99] on div "Heft Heading" at bounding box center [244, 91] width 128 height 24
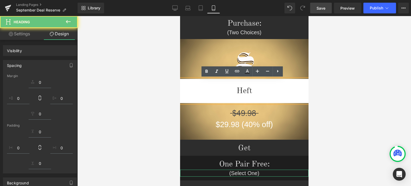
click at [322, 131] on div at bounding box center [244, 101] width 334 height 170
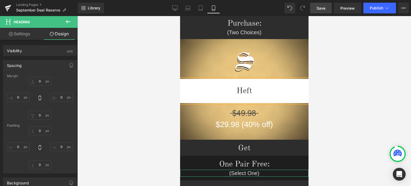
click at [353, 115] on div at bounding box center [244, 101] width 334 height 170
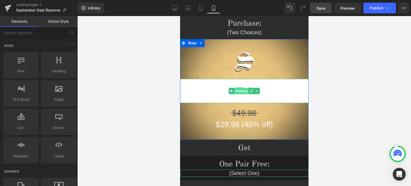
click at [241, 91] on span "Heading" at bounding box center [241, 91] width 14 height 6
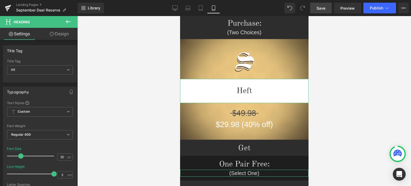
drag, startPoint x: 57, startPoint y: 34, endPoint x: 51, endPoint y: 74, distance: 39.7
click at [57, 34] on link "Design" at bounding box center [59, 34] width 39 height 12
click at [0, 0] on div "Spacing" at bounding box center [0, 0] width 0 height 0
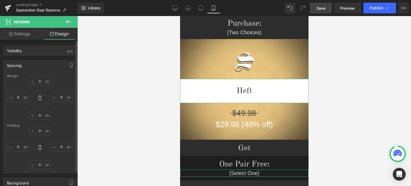
type input "15"
type input "0"
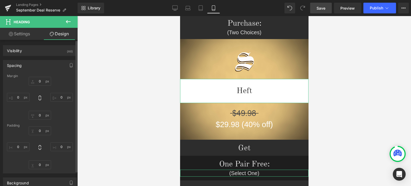
type input "0"
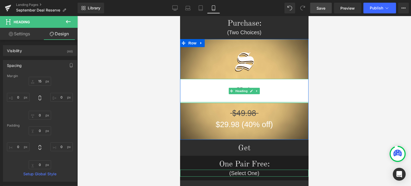
type input "0px"
drag, startPoint x: 196, startPoint y: 102, endPoint x: 198, endPoint y: 98, distance: 4.1
click at [198, 98] on div "Heft Heading" at bounding box center [244, 91] width 128 height 24
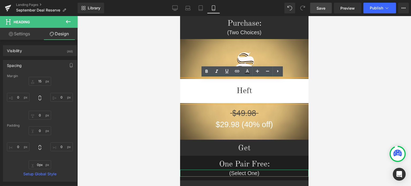
click at [377, 106] on div at bounding box center [244, 101] width 334 height 170
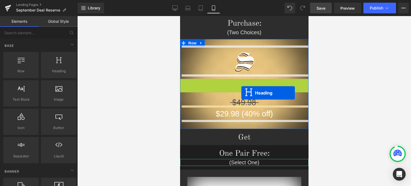
drag, startPoint x: 230, startPoint y: 90, endPoint x: 241, endPoint y: 93, distance: 11.8
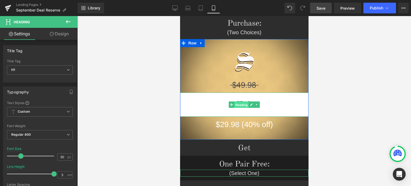
click at [242, 105] on span "Heading" at bounding box center [241, 104] width 14 height 6
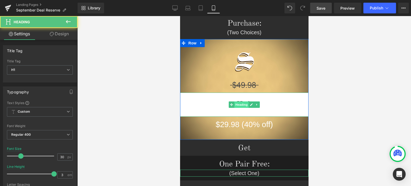
click at [240, 105] on span "Heading" at bounding box center [241, 104] width 14 height 6
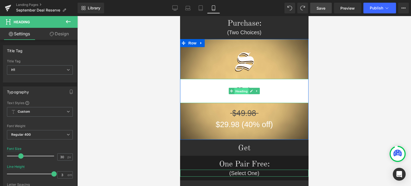
click at [237, 91] on span "Heading" at bounding box center [241, 91] width 14 height 6
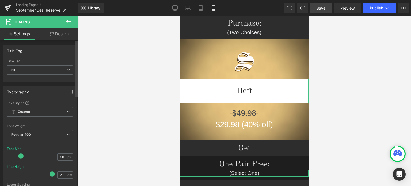
type input "2.7"
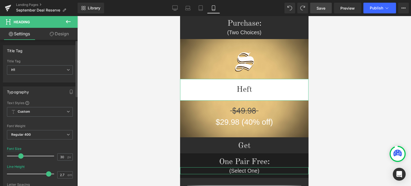
drag, startPoint x: 52, startPoint y: 174, endPoint x: 47, endPoint y: 174, distance: 5.1
click at [47, 174] on span at bounding box center [48, 173] width 5 height 5
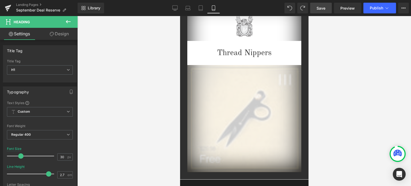
scroll to position [589, 0]
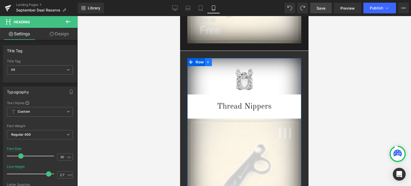
click at [206, 63] on icon at bounding box center [208, 62] width 4 height 4
click at [220, 61] on icon at bounding box center [222, 62] width 4 height 4
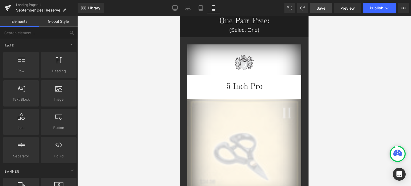
scroll to position [247, 0]
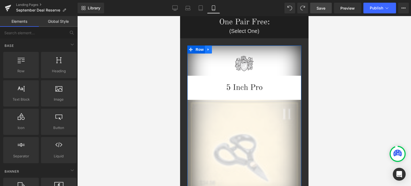
click at [207, 50] on icon at bounding box center [207, 49] width 1 height 2
click at [220, 50] on icon at bounding box center [222, 50] width 4 height 4
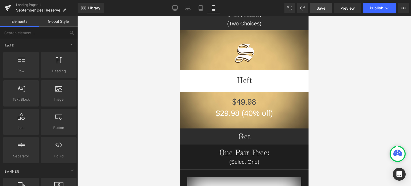
scroll to position [104, 0]
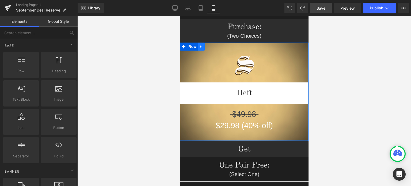
click at [200, 47] on icon at bounding box center [200, 46] width 1 height 2
click at [206, 47] on icon at bounding box center [208, 47] width 4 height 4
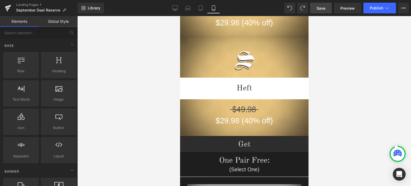
scroll to position [207, 0]
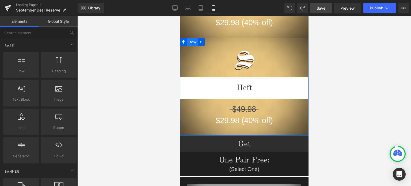
click at [188, 42] on span "Row" at bounding box center [192, 42] width 11 height 8
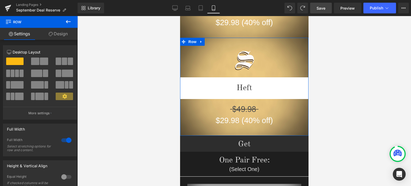
click at [60, 36] on link "Design" at bounding box center [58, 34] width 39 height 12
click at [0, 0] on div "Spacing" at bounding box center [0, 0] width 0 height 0
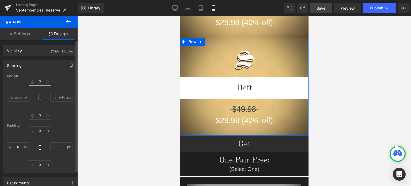
type input "0"
type input "25"
type input "0"
type input "32"
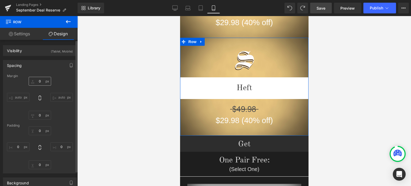
type input "0"
click at [41, 83] on input "0" at bounding box center [40, 81] width 22 height 9
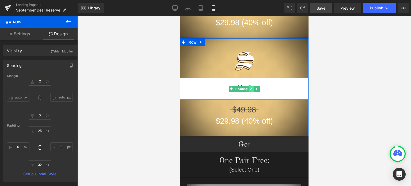
type input "2"
click at [248, 91] on link at bounding box center [251, 89] width 6 height 6
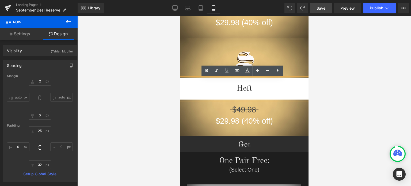
drag, startPoint x: 250, startPoint y: 89, endPoint x: 249, endPoint y: 85, distance: 3.3
click at [231, 89] on h1 "Heft" at bounding box center [244, 89] width 128 height 22
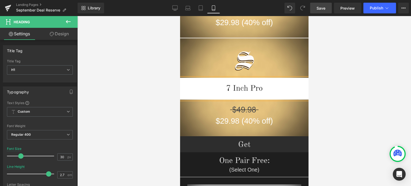
click at [332, 90] on div at bounding box center [244, 101] width 334 height 170
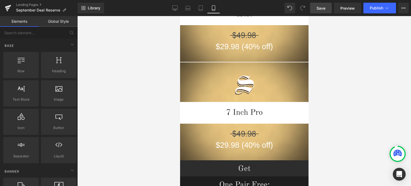
scroll to position [146, 0]
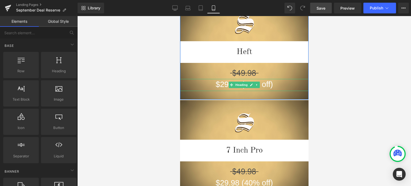
click at [262, 84] on h1 "$29.98 (40% off)" at bounding box center [244, 84] width 128 height 11
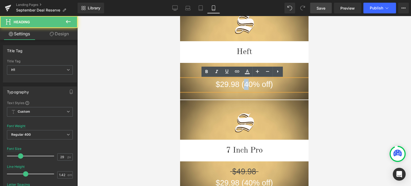
drag, startPoint x: 246, startPoint y: 85, endPoint x: 243, endPoint y: 85, distance: 2.9
click at [243, 85] on h1 "$29.98 (40% off)" at bounding box center [244, 84] width 128 height 11
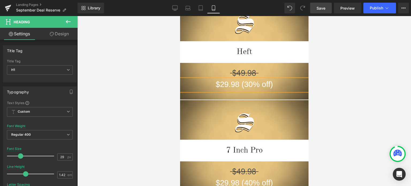
click at [346, 94] on div at bounding box center [244, 101] width 334 height 170
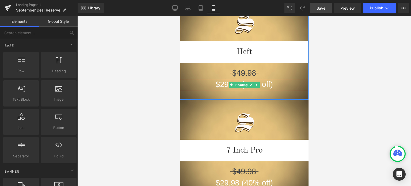
click at [221, 82] on h1 "$29.98 (30% off)" at bounding box center [244, 84] width 128 height 11
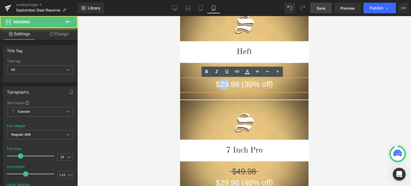
drag, startPoint x: 225, startPoint y: 84, endPoint x: 219, endPoint y: 84, distance: 6.4
click at [219, 84] on h1 "$29.98 (30% off)" at bounding box center [244, 84] width 128 height 11
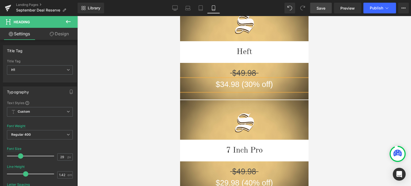
click at [344, 93] on div at bounding box center [244, 101] width 334 height 170
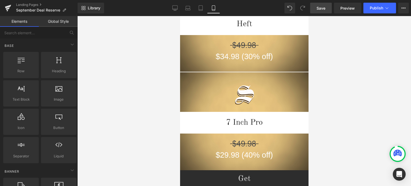
scroll to position [185, 0]
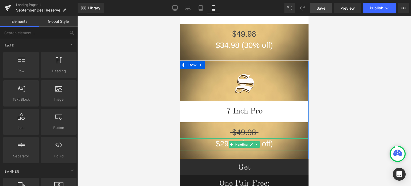
click at [266, 145] on h1 "$29.98 (40% off)" at bounding box center [244, 143] width 128 height 11
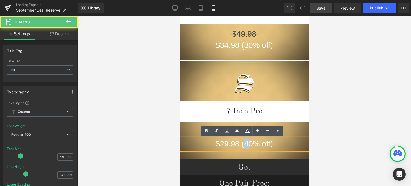
click at [242, 143] on h1 "$29.98 (40% off)" at bounding box center [244, 143] width 128 height 11
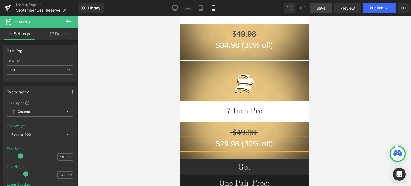
click at [361, 121] on div at bounding box center [244, 101] width 334 height 170
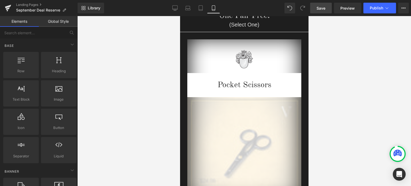
scroll to position [0, 0]
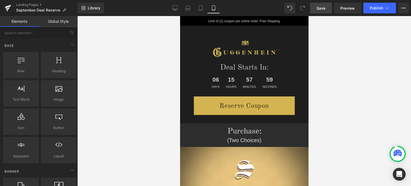
drag, startPoint x: 306, startPoint y: 44, endPoint x: 497, endPoint y: 30, distance: 191.5
click at [322, 6] on span "Save" at bounding box center [320, 8] width 9 height 6
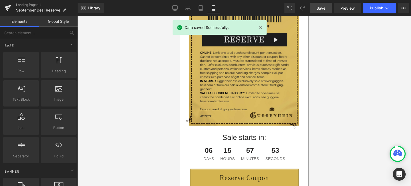
scroll to position [1024, 0]
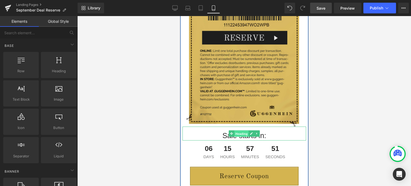
click at [238, 134] on span "Heading" at bounding box center [241, 134] width 14 height 6
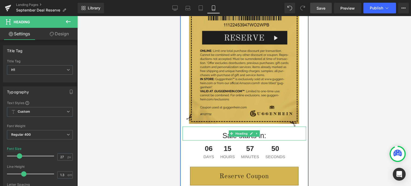
click at [219, 136] on h1 "Sale starts in:" at bounding box center [244, 135] width 124 height 9
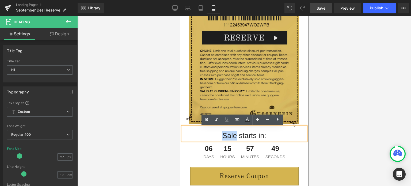
drag, startPoint x: 234, startPoint y: 136, endPoint x: 219, endPoint y: 136, distance: 15.3
click at [219, 136] on h1 "Sale starts in:" at bounding box center [244, 135] width 124 height 9
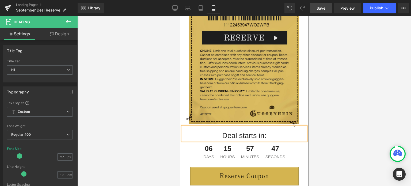
click at [361, 120] on div at bounding box center [244, 101] width 334 height 170
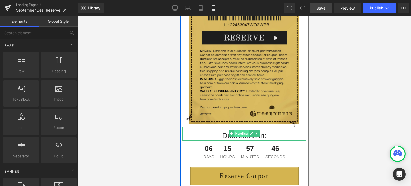
click at [240, 134] on span "Heading" at bounding box center [241, 133] width 14 height 6
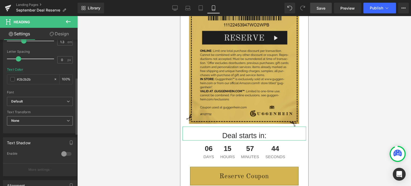
scroll to position [134, 0]
click at [37, 97] on span "Default" at bounding box center [40, 100] width 66 height 9
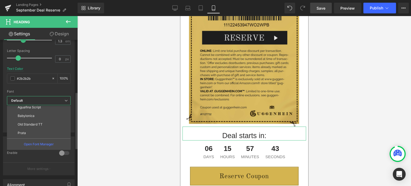
scroll to position [53, 0]
drag, startPoint x: 44, startPoint y: 109, endPoint x: 45, endPoint y: 105, distance: 3.6
click at [44, 109] on li "Old Standard TT" at bounding box center [40, 108] width 66 height 9
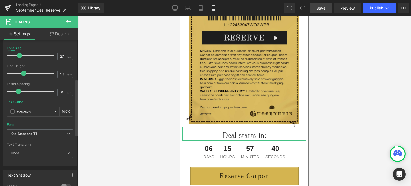
scroll to position [80, 0]
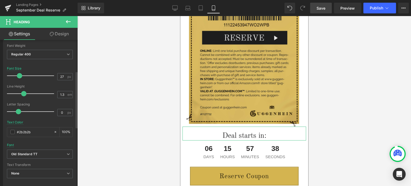
type input "28"
click at [20, 74] on span at bounding box center [19, 75] width 5 height 5
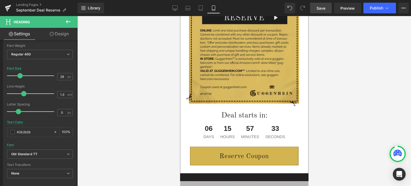
scroll to position [1051, 0]
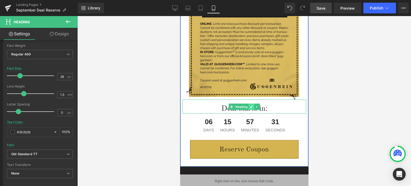
click at [250, 106] on icon at bounding box center [251, 106] width 3 height 3
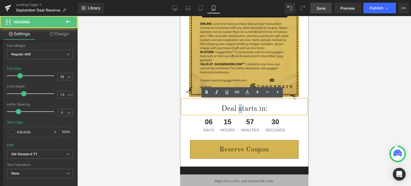
click at [236, 109] on h1 "Deal starts in:" at bounding box center [244, 109] width 124 height 10
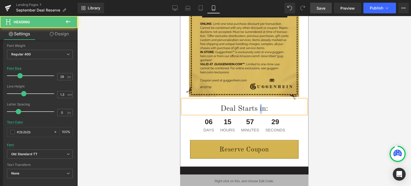
click at [257, 108] on h1 "Deal Starts in:" at bounding box center [244, 109] width 124 height 10
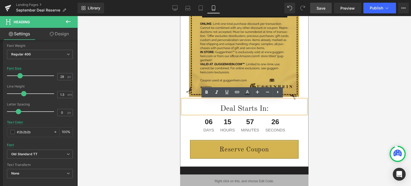
click at [336, 117] on div at bounding box center [244, 101] width 334 height 170
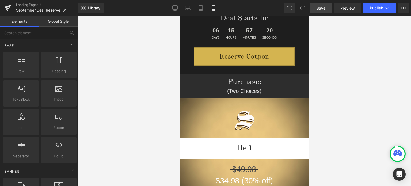
scroll to position [32, 0]
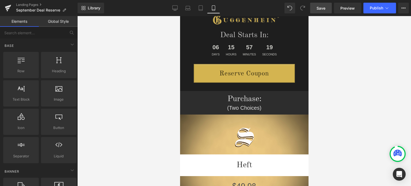
click at [320, 8] on span "Save" at bounding box center [320, 8] width 9 height 6
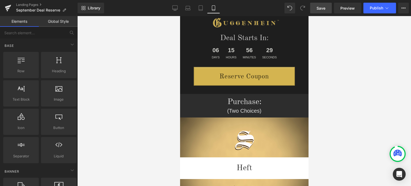
scroll to position [0, 0]
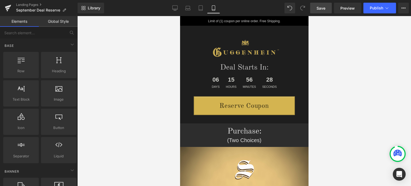
click at [322, 9] on span "Save" at bounding box center [320, 8] width 9 height 6
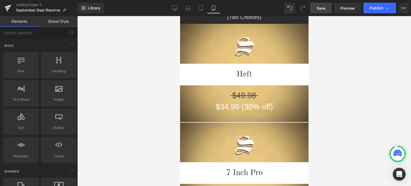
scroll to position [126, 0]
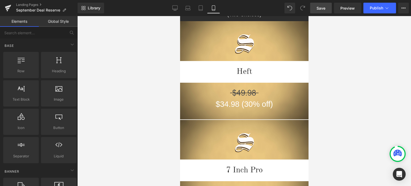
drag, startPoint x: 306, startPoint y: 122, endPoint x: 488, endPoint y: 64, distance: 191.8
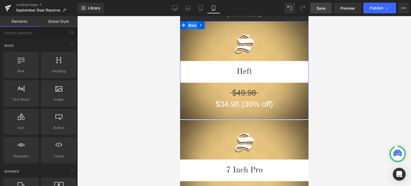
click at [189, 25] on span "Row" at bounding box center [192, 25] width 11 height 8
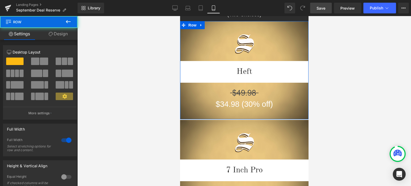
click at [62, 33] on link "Design" at bounding box center [58, 34] width 39 height 12
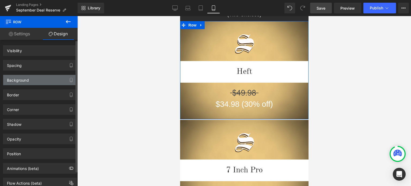
click at [33, 80] on div "Background" at bounding box center [39, 80] width 73 height 10
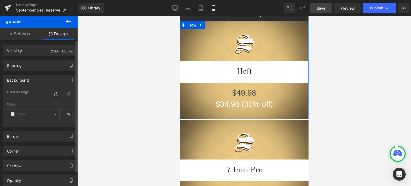
type input "transparent"
type input "0"
type input "[URL][DOMAIN_NAME]"
click at [65, 96] on icon at bounding box center [68, 94] width 10 height 7
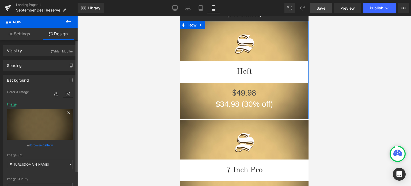
click at [66, 111] on icon at bounding box center [69, 112] width 6 height 6
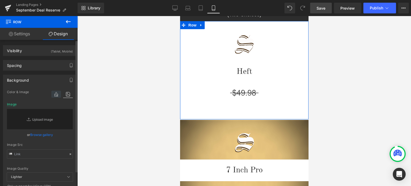
click at [51, 93] on icon at bounding box center [56, 94] width 10 height 7
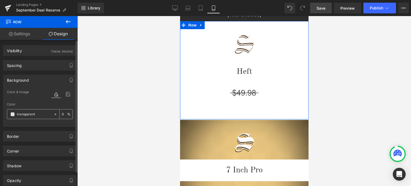
click at [12, 114] on span at bounding box center [12, 114] width 4 height 4
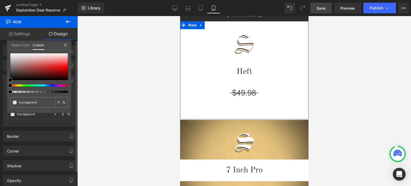
click at [10, 55] on div "transparent 0 %" at bounding box center [39, 83] width 64 height 60
type input "#edecec"
type input "100"
type input "#edecec"
type input "100"
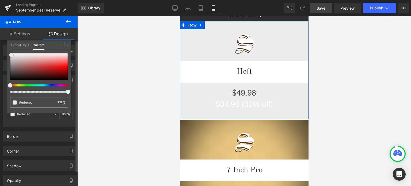
type input "#ebe9e9"
type input "#e6e4e4"
type input "#e2e2e2"
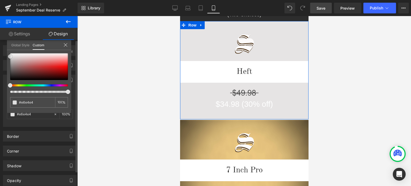
type input "#e2e2e2"
type input "#e0e0e0"
click at [10, 56] on div at bounding box center [39, 66] width 58 height 27
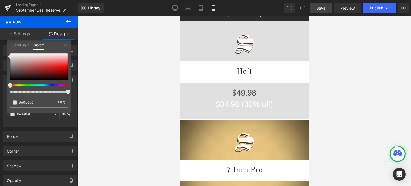
click at [347, 110] on div at bounding box center [244, 101] width 334 height 170
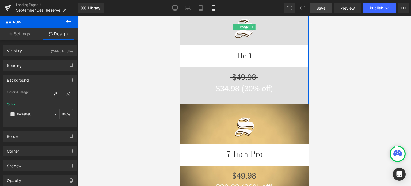
scroll to position [152, 0]
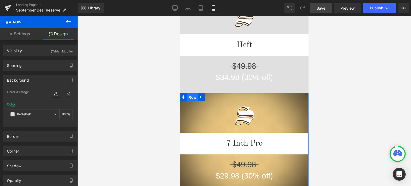
click at [189, 96] on span "Row" at bounding box center [192, 97] width 11 height 8
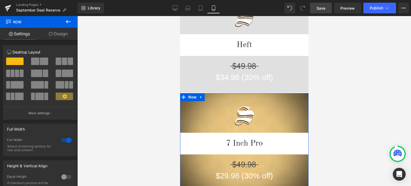
click at [58, 35] on link "Design" at bounding box center [58, 34] width 39 height 12
click at [0, 0] on div "Background" at bounding box center [0, 0] width 0 height 0
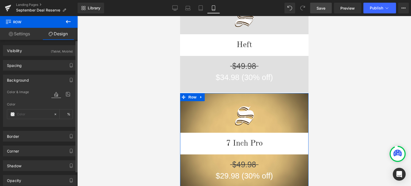
type input "transparent"
type input "0"
click at [11, 114] on span at bounding box center [12, 114] width 4 height 4
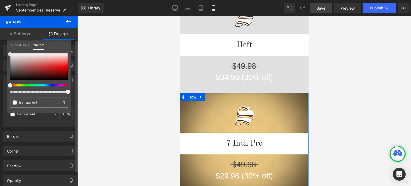
type input "#ebeaea"
type input "100"
type input "#ebeaea"
type input "100"
type input "#f4f4f4"
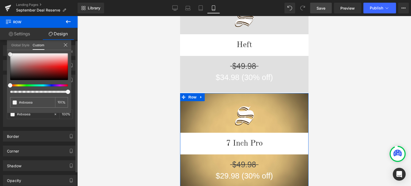
type input "#f4f4f4"
type input "#f2f2f2"
type input "#efefef"
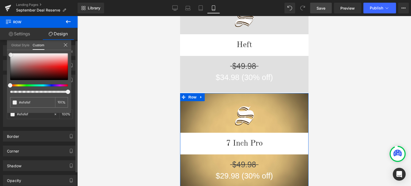
type input "#f0efef"
click at [11, 55] on div at bounding box center [39, 66] width 58 height 27
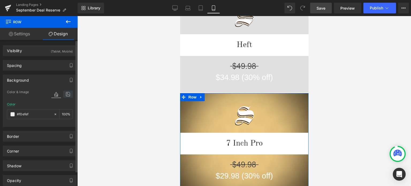
click at [66, 94] on icon at bounding box center [68, 94] width 10 height 7
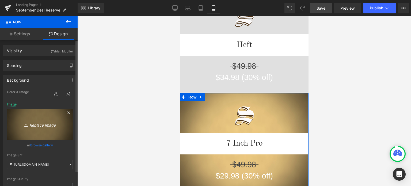
drag, startPoint x: 66, startPoint y: 113, endPoint x: 67, endPoint y: 111, distance: 2.7
click at [66, 113] on icon at bounding box center [69, 112] width 6 height 6
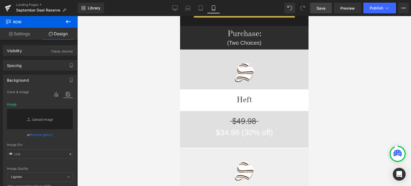
scroll to position [204, 0]
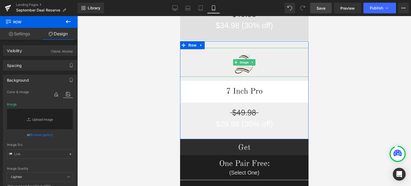
click at [241, 64] on span "Image" at bounding box center [243, 62] width 11 height 6
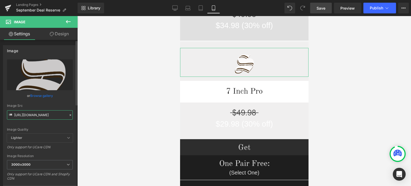
click at [34, 114] on input "[URL][DOMAIN_NAME]" at bounding box center [40, 114] width 66 height 9
paste input "4-1_d34a26fc-35b9-4cbf-b9c9-e11d4a025eb8.png?v=1758399792"
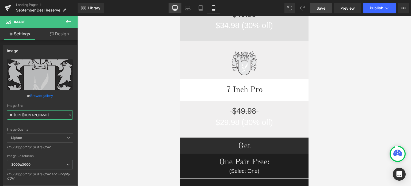
type input "[URL][DOMAIN_NAME]"
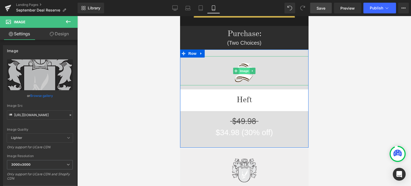
click at [238, 71] on span "Image" at bounding box center [243, 71] width 11 height 6
click at [243, 71] on span "Image" at bounding box center [243, 71] width 11 height 6
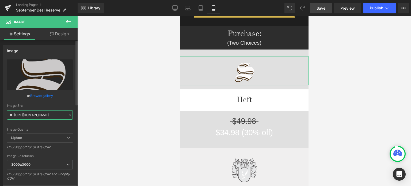
click at [33, 116] on input "[URL][DOMAIN_NAME]" at bounding box center [40, 114] width 66 height 9
paste input "Heft-Emblem_898b5d44-5aa9-4e9a-bc9b-f8a7db1130cb.png?v=1758399764"
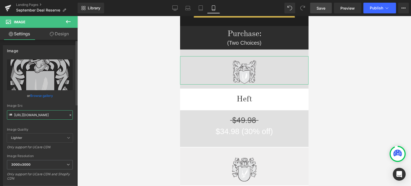
type input "[URL][DOMAIN_NAME]"
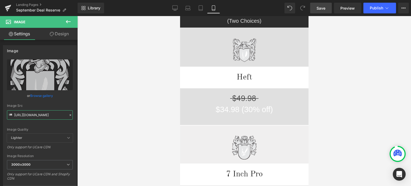
scroll to position [126, 0]
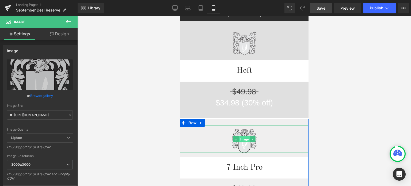
click at [241, 138] on span "Image" at bounding box center [243, 139] width 11 height 6
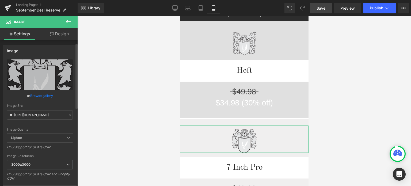
scroll to position [80, 0]
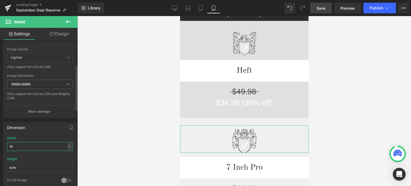
drag, startPoint x: 11, startPoint y: 145, endPoint x: 14, endPoint y: 145, distance: 2.7
click at [14, 145] on input "19" at bounding box center [40, 146] width 66 height 9
type input "14"
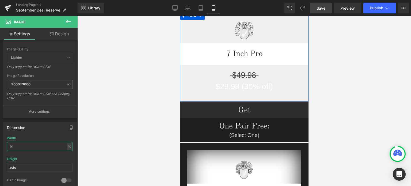
scroll to position [99, 0]
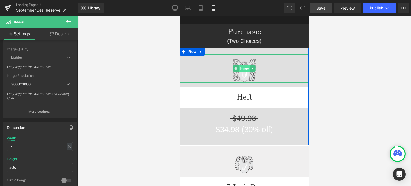
click at [242, 69] on span "Image" at bounding box center [243, 68] width 11 height 6
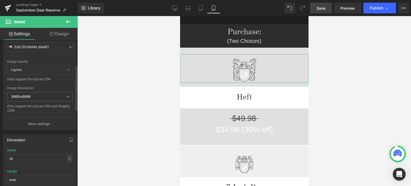
scroll to position [80, 0]
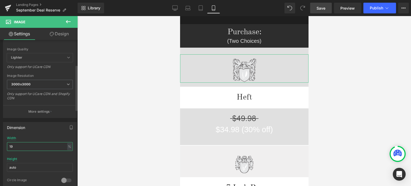
click at [13, 146] on input "19" at bounding box center [40, 146] width 66 height 9
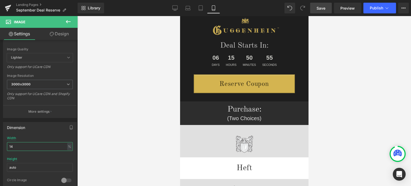
scroll to position [4, 0]
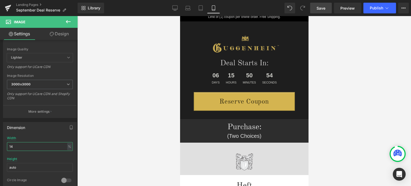
type input "14"
click at [324, 9] on span "Save" at bounding box center [320, 8] width 9 height 6
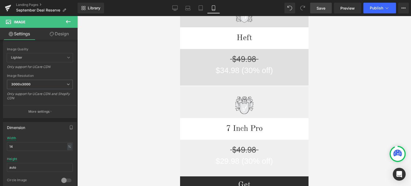
scroll to position [150, 0]
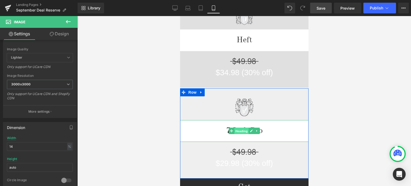
click at [241, 131] on span "Heading" at bounding box center [241, 131] width 14 height 6
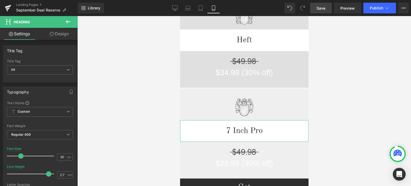
click at [63, 35] on link "Design" at bounding box center [59, 34] width 39 height 12
click at [0, 0] on div "Spacing" at bounding box center [0, 0] width 0 height 0
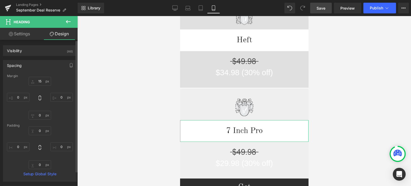
type input "15"
type input "0"
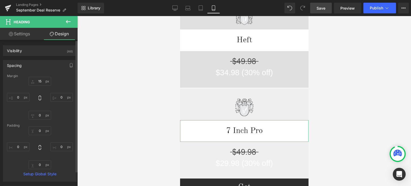
type input "0"
click at [41, 132] on input "0" at bounding box center [40, 130] width 22 height 9
type input "4"
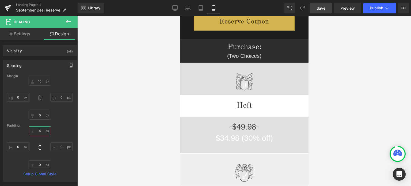
scroll to position [70, 0]
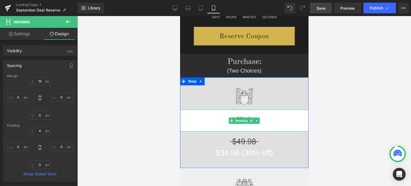
click at [238, 124] on h1 "Heft" at bounding box center [244, 121] width 128 height 22
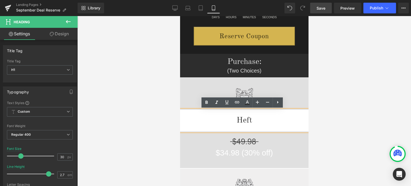
click at [381, 132] on div at bounding box center [244, 101] width 334 height 170
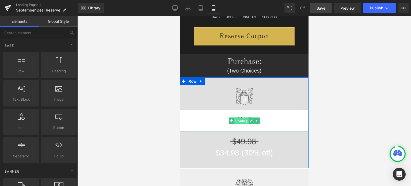
click at [240, 120] on span "Heading" at bounding box center [241, 121] width 14 height 6
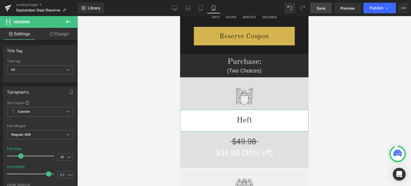
click at [62, 31] on link "Design" at bounding box center [59, 34] width 39 height 12
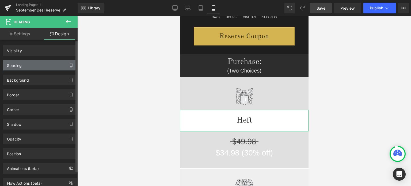
click at [19, 67] on div "Spacing" at bounding box center [14, 63] width 15 height 7
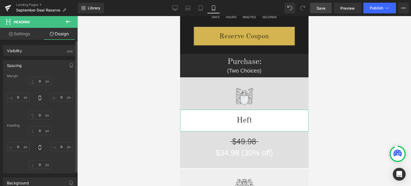
type input "15"
type input "0"
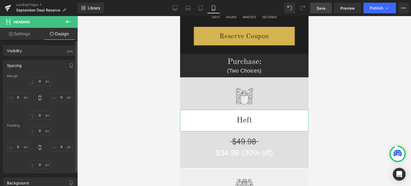
type input "0"
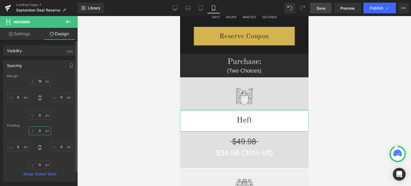
click at [41, 131] on input "0" at bounding box center [40, 130] width 22 height 9
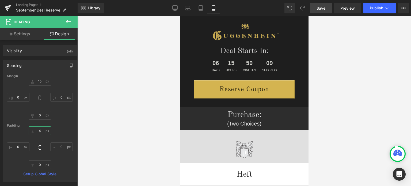
scroll to position [0, 0]
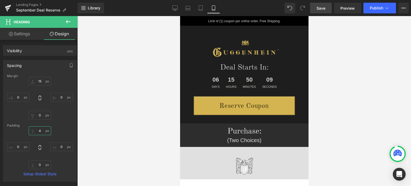
type input "4"
click at [322, 7] on span "Save" at bounding box center [320, 8] width 9 height 6
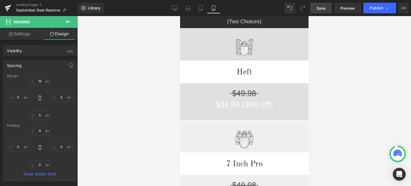
scroll to position [124, 0]
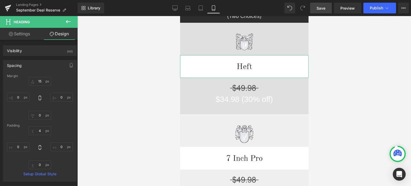
drag, startPoint x: 68, startPoint y: 22, endPoint x: 65, endPoint y: 21, distance: 3.0
click at [68, 22] on icon at bounding box center [68, 21] width 5 height 3
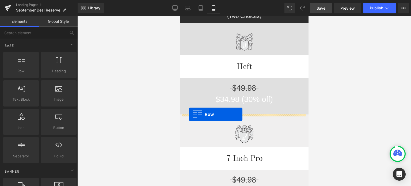
drag, startPoint x: 211, startPoint y: 82, endPoint x: 189, endPoint y: 114, distance: 39.0
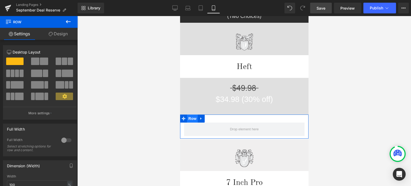
click at [194, 120] on span "Row" at bounding box center [192, 118] width 11 height 8
click at [66, 35] on link "Design" at bounding box center [58, 34] width 39 height 12
click at [0, 0] on div "Visibility" at bounding box center [0, 0] width 0 height 0
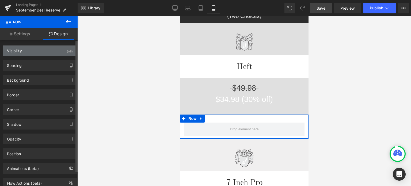
click at [24, 51] on div "Visibility (All)" at bounding box center [39, 50] width 73 height 10
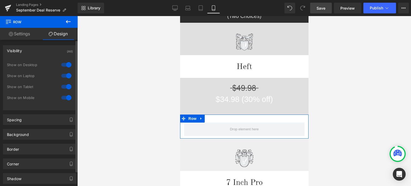
click at [67, 65] on div at bounding box center [66, 64] width 13 height 9
click at [64, 76] on div at bounding box center [66, 75] width 13 height 9
click at [66, 88] on div at bounding box center [66, 86] width 13 height 9
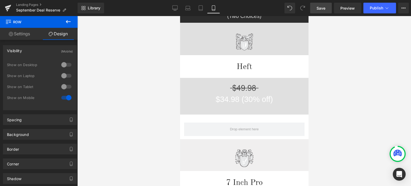
click at [68, 21] on icon at bounding box center [68, 21] width 5 height 3
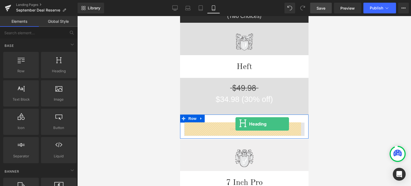
drag, startPoint x: 298, startPoint y: 104, endPoint x: 235, endPoint y: 124, distance: 66.0
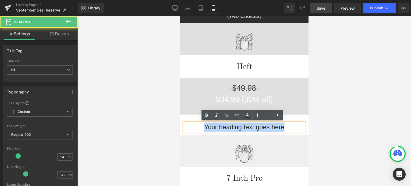
drag, startPoint x: 289, startPoint y: 129, endPoint x: 201, endPoint y: 127, distance: 88.6
click at [201, 127] on h1 "Your heading text goes here" at bounding box center [244, 127] width 120 height 9
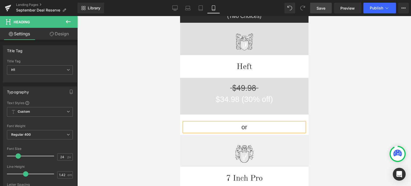
click at [356, 128] on div at bounding box center [244, 101] width 334 height 170
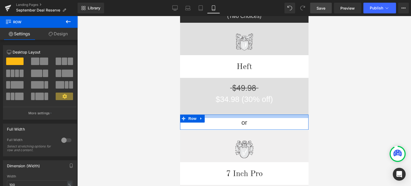
click at [267, 116] on div at bounding box center [244, 115] width 128 height 3
click at [326, 118] on div at bounding box center [244, 101] width 334 height 170
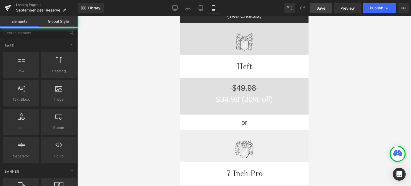
click at [339, 128] on div at bounding box center [244, 101] width 334 height 170
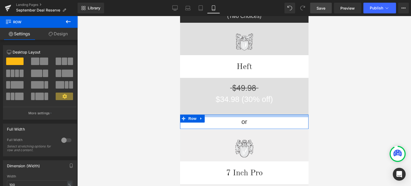
click at [255, 115] on div at bounding box center [244, 115] width 128 height 3
click at [339, 117] on div at bounding box center [244, 101] width 334 height 170
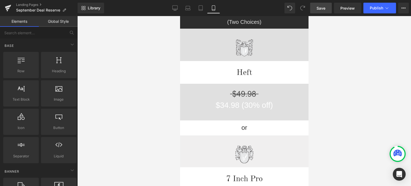
scroll to position [0, 0]
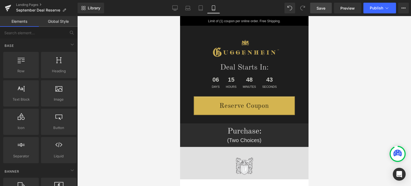
click at [321, 9] on span "Save" at bounding box center [320, 8] width 9 height 6
click at [323, 8] on span "Save" at bounding box center [320, 8] width 9 height 6
click at [324, 9] on span "Save" at bounding box center [320, 8] width 9 height 6
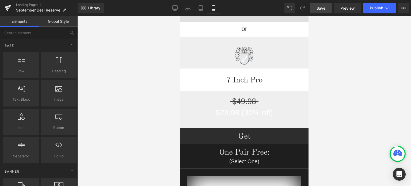
scroll to position [214, 0]
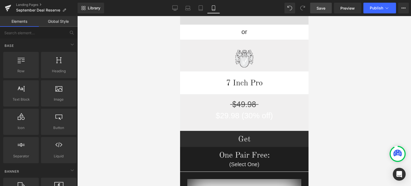
click at [322, 7] on span "Save" at bounding box center [320, 8] width 9 height 6
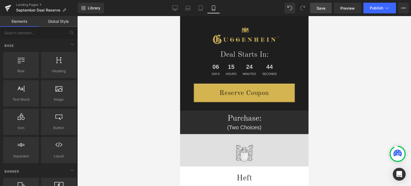
scroll to position [0, 0]
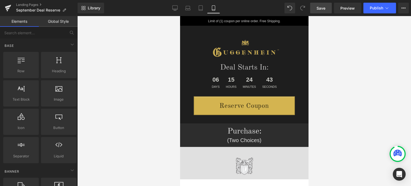
click at [325, 9] on span "Save" at bounding box center [320, 8] width 9 height 6
click at [321, 9] on span "Save" at bounding box center [320, 8] width 9 height 6
drag, startPoint x: 306, startPoint y: 33, endPoint x: 502, endPoint y: 32, distance: 196.3
click at [322, 7] on span "Save" at bounding box center [320, 8] width 9 height 6
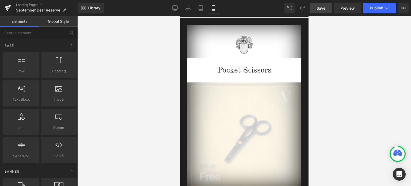
scroll to position [331, 0]
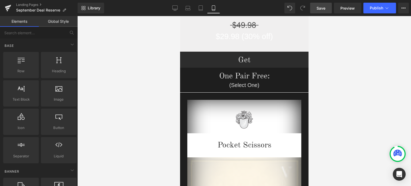
drag, startPoint x: 305, startPoint y: 30, endPoint x: 519, endPoint y: 43, distance: 213.6
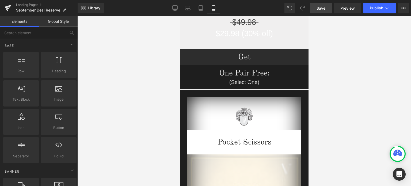
click at [325, 8] on span "Save" at bounding box center [320, 8] width 9 height 6
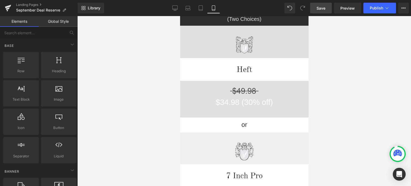
scroll to position [4, 0]
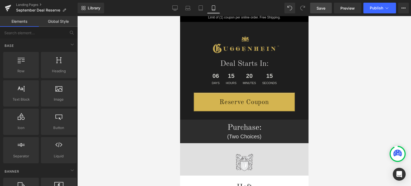
drag, startPoint x: 306, startPoint y: 61, endPoint x: 501, endPoint y: 42, distance: 195.9
drag, startPoint x: 321, startPoint y: 5, endPoint x: 98, endPoint y: 32, distance: 224.0
click at [321, 5] on span "Save" at bounding box center [320, 8] width 9 height 6
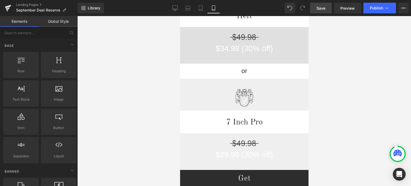
scroll to position [150, 0]
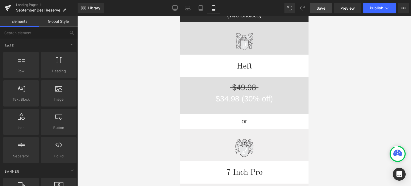
drag, startPoint x: 307, startPoint y: 32, endPoint x: 503, endPoint y: 32, distance: 196.3
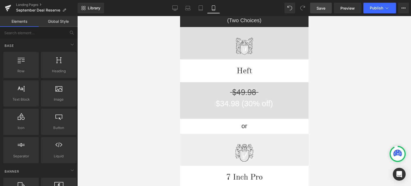
click at [323, 8] on span "Save" at bounding box center [320, 8] width 9 height 6
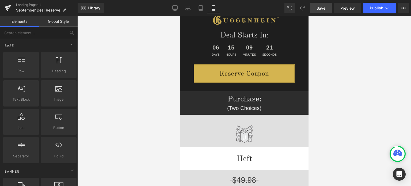
scroll to position [0, 0]
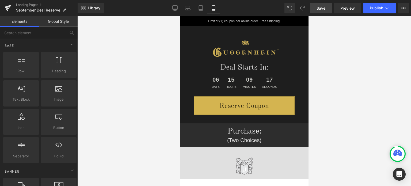
click at [320, 7] on span "Save" at bounding box center [320, 8] width 9 height 6
click at [323, 10] on span "Save" at bounding box center [320, 8] width 9 height 6
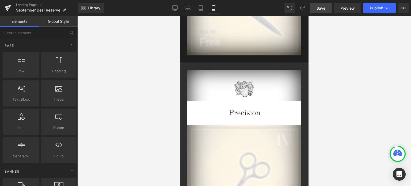
scroll to position [722, 0]
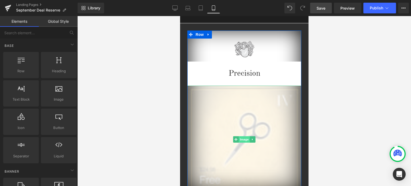
click at [243, 140] on span "Image" at bounding box center [243, 139] width 11 height 6
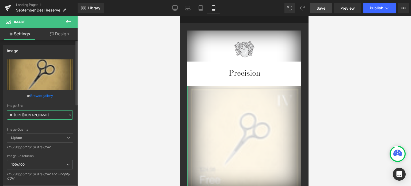
click at [43, 117] on input "[URL][DOMAIN_NAME]" at bounding box center [40, 114] width 66 height 9
paste input "1_03563e20-9d7b-4af0-8cc9-da4ca0549f33.jpg?v=1758402807"
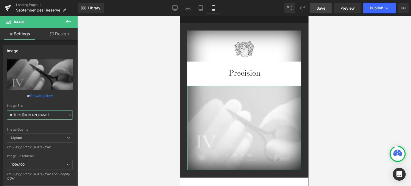
type input "[URL][DOMAIN_NAME]"
click at [64, 37] on link "Design" at bounding box center [59, 34] width 39 height 12
click at [0, 0] on div "Opacity" at bounding box center [0, 0] width 0 height 0
click at [387, 102] on div at bounding box center [244, 101] width 334 height 170
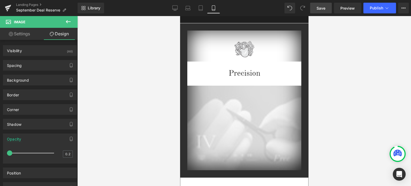
scroll to position [0, 0]
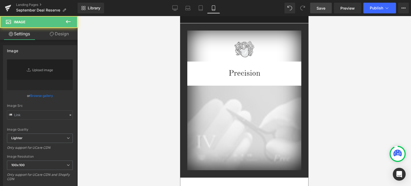
click at [231, 110] on img at bounding box center [244, 128] width 114 height 84
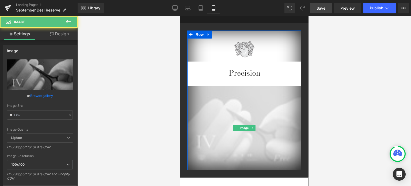
type input "[URL][DOMAIN_NAME]"
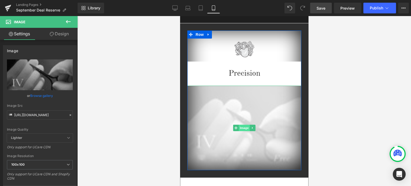
click at [242, 129] on span "Image" at bounding box center [243, 128] width 11 height 6
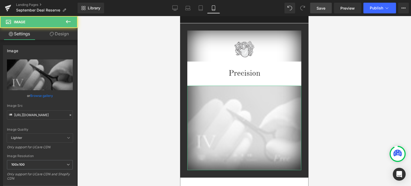
click at [61, 33] on link "Design" at bounding box center [59, 34] width 39 height 12
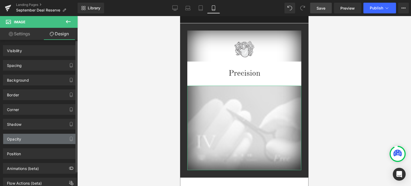
click at [17, 139] on div "Opacity" at bounding box center [14, 137] width 14 height 7
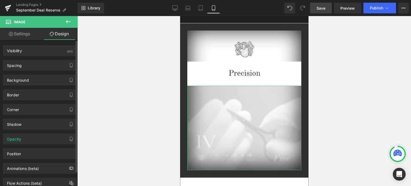
click at [24, 117] on div "Visibility (All) 0|0|0|0 1 Show on Desktop 1 Show on Laptop 1 Show on Tablet 1 …" at bounding box center [40, 114] width 80 height 148
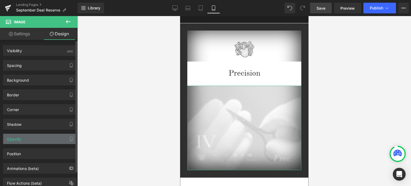
click at [40, 139] on div "Opacity" at bounding box center [39, 139] width 73 height 10
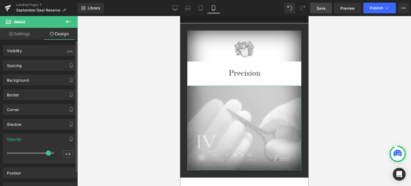
type input "1"
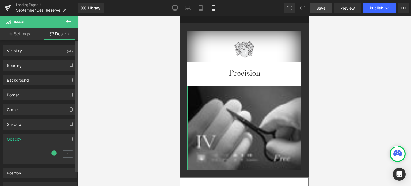
drag, startPoint x: 10, startPoint y: 152, endPoint x: 50, endPoint y: 154, distance: 39.9
click at [51, 154] on span at bounding box center [53, 152] width 5 height 5
click at [324, 8] on span "Save" at bounding box center [320, 8] width 9 height 6
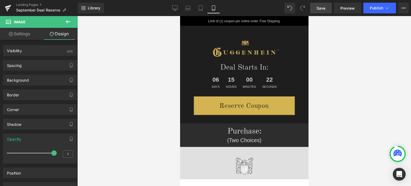
click at [323, 10] on span "Save" at bounding box center [320, 8] width 9 height 6
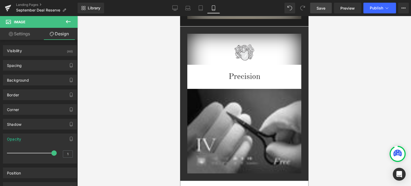
scroll to position [729, 0]
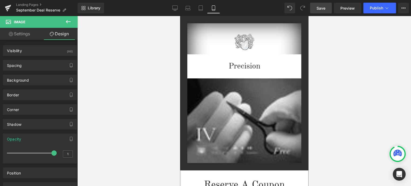
click at [322, 8] on span "Save" at bounding box center [320, 8] width 9 height 6
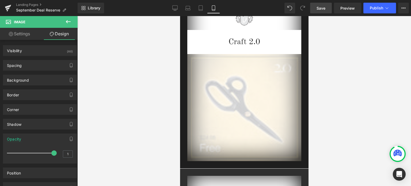
scroll to position [744, 0]
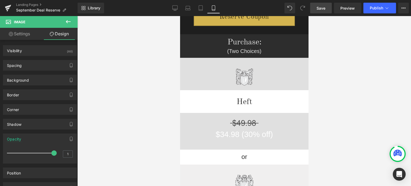
drag, startPoint x: 305, startPoint y: 85, endPoint x: 490, endPoint y: 60, distance: 186.2
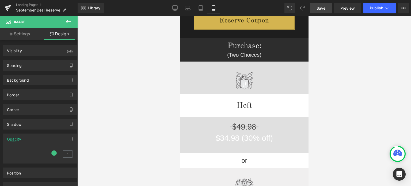
click at [320, 8] on span "Save" at bounding box center [320, 8] width 9 height 6
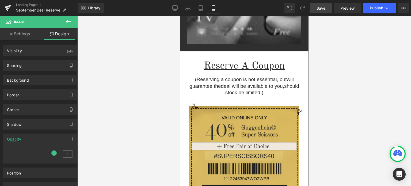
scroll to position [758, 0]
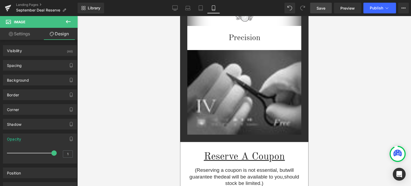
click at [323, 9] on span "Save" at bounding box center [320, 8] width 9 height 6
click at [346, 9] on span "Preview" at bounding box center [347, 8] width 14 height 6
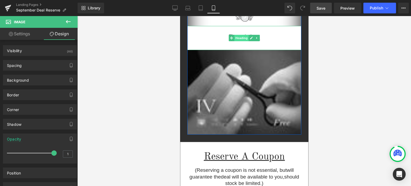
click at [239, 37] on span "Heading" at bounding box center [241, 38] width 14 height 6
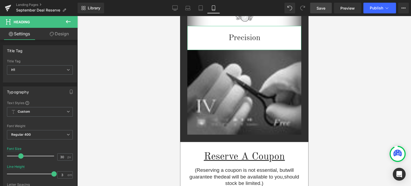
scroll to position [0, 0]
click at [62, 34] on link "Design" at bounding box center [59, 34] width 39 height 12
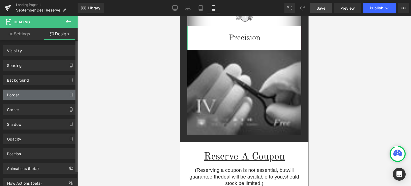
click at [23, 94] on div "Border" at bounding box center [39, 95] width 73 height 10
click at [16, 95] on div "Border" at bounding box center [13, 93] width 12 height 7
click at [16, 94] on div "Border" at bounding box center [13, 93] width 12 height 7
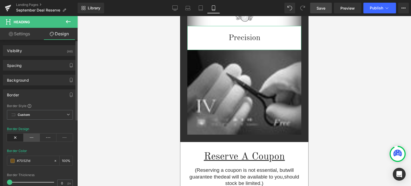
click at [29, 136] on icon at bounding box center [32, 137] width 17 height 8
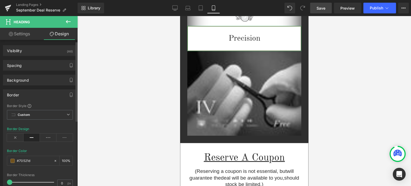
scroll to position [53, 0]
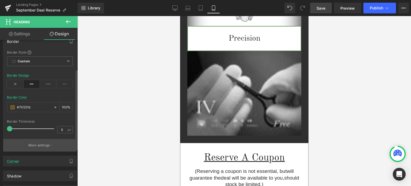
click at [41, 143] on p "More settings" at bounding box center [38, 145] width 21 height 5
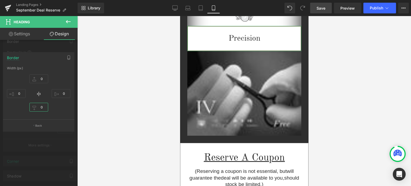
click at [44, 109] on input "0" at bounding box center [38, 107] width 19 height 9
type input "4"
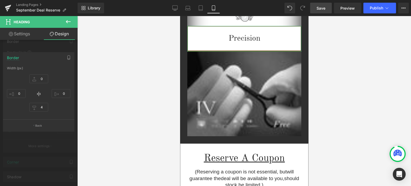
click at [45, 47] on div at bounding box center [39, 102] width 78 height 173
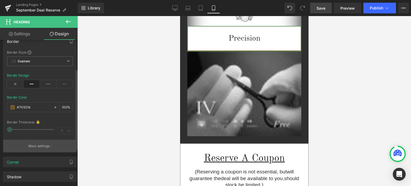
click at [35, 145] on p "More settings" at bounding box center [38, 146] width 21 height 5
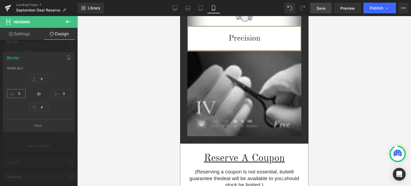
click at [21, 93] on input "0" at bounding box center [16, 93] width 19 height 9
click at [67, 93] on input "0" at bounding box center [61, 93] width 19 height 9
click at [43, 80] on input "0" at bounding box center [38, 78] width 19 height 9
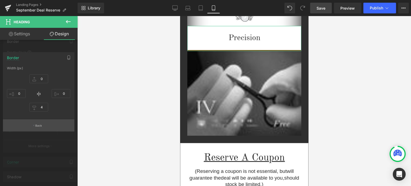
click at [42, 125] on p "Back" at bounding box center [38, 126] width 7 height 4
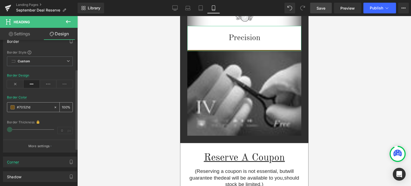
click at [12, 107] on span at bounding box center [12, 107] width 4 height 4
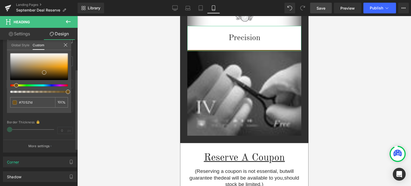
type input "#71641d"
type input "#71671d"
type input "#71641d"
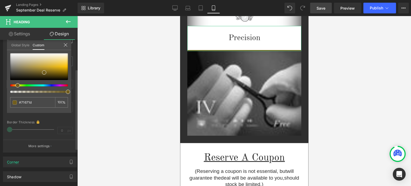
type input "#71641d"
click at [16, 86] on span at bounding box center [18, 85] width 4 height 4
type input "#7f681e"
type input "#c6a024"
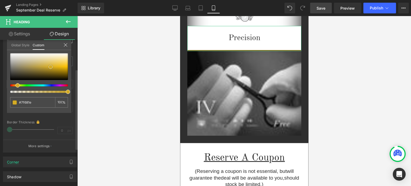
type input "#c6a024"
type input "#d5ac24"
type input "#d9b334"
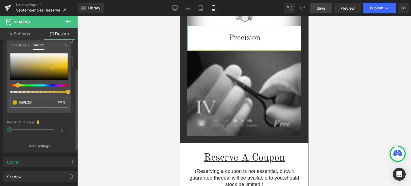
type input "#d9c06d"
drag, startPoint x: 46, startPoint y: 73, endPoint x: 46, endPoint y: 63, distance: 9.6
click at [46, 63] on span at bounding box center [44, 63] width 4 height 4
click at [32, 63] on div at bounding box center [39, 66] width 58 height 27
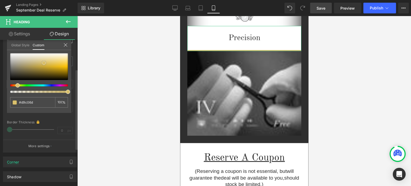
type input "#c9b987"
type input "#c6b480"
type input "#b29642"
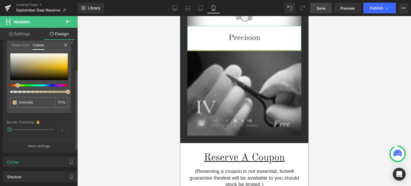
type input "#b29642"
type input "#b79a42"
type input "#bb9d43"
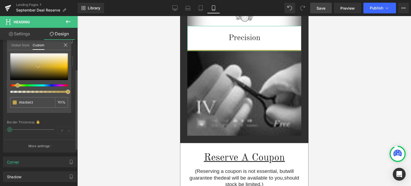
type input "#c0a34d"
click at [38, 66] on div at bounding box center [39, 66] width 58 height 27
click at [334, 112] on div at bounding box center [244, 101] width 334 height 170
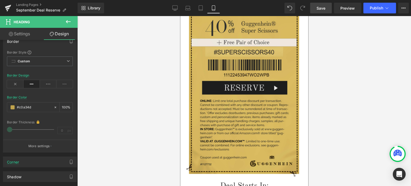
scroll to position [1033, 0]
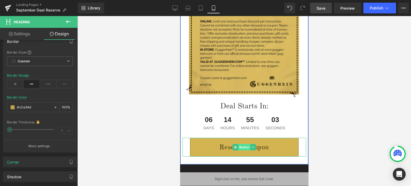
click at [240, 147] on span "Button" at bounding box center [244, 147] width 12 height 6
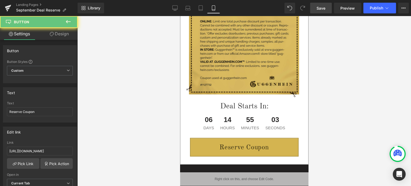
click at [243, 147] on div "Reserve Coupon Button" at bounding box center [244, 147] width 124 height 19
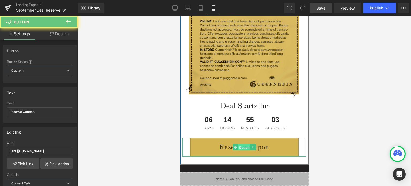
click at [242, 146] on span "Button" at bounding box center [244, 147] width 12 height 6
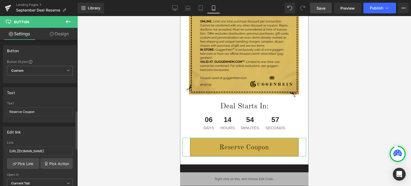
drag, startPoint x: 37, startPoint y: 58, endPoint x: 14, endPoint y: 58, distance: 22.7
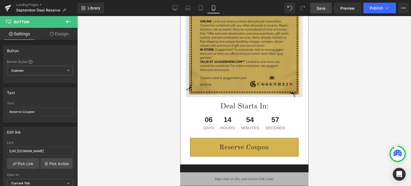
scroll to position [833, 0]
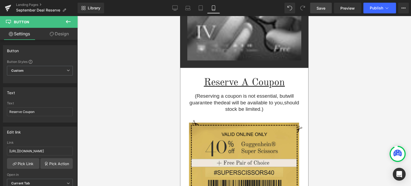
click at [381, 76] on div at bounding box center [244, 101] width 334 height 170
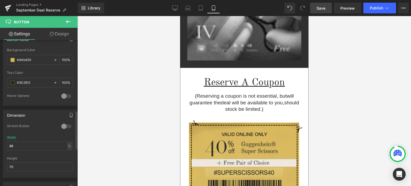
scroll to position [739, 0]
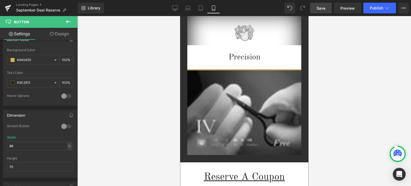
click at [212, 53] on h1 "Precision" at bounding box center [244, 57] width 114 height 24
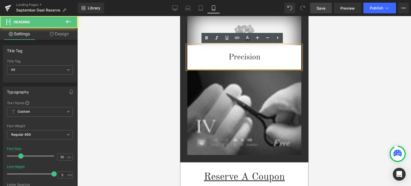
click at [61, 33] on link "Design" at bounding box center [59, 34] width 39 height 12
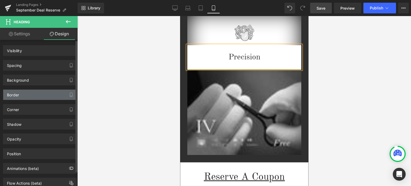
click at [20, 93] on div "Border" at bounding box center [39, 95] width 73 height 10
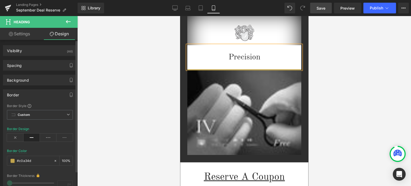
click at [14, 94] on div "Border" at bounding box center [13, 93] width 12 height 7
click at [34, 160] on input "#c0a34d" at bounding box center [34, 161] width 34 height 6
paste input "d4b450"
type input "#d4b450"
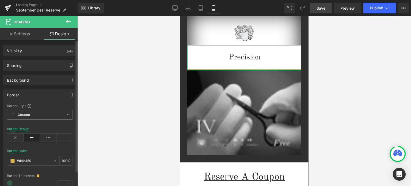
click at [56, 151] on div "Border Color #d4b450 100 %" at bounding box center [40, 160] width 66 height 23
click at [59, 150] on div "Border Color #d4b450 100 %" at bounding box center [40, 160] width 66 height 23
click at [16, 94] on div "Border" at bounding box center [13, 93] width 12 height 7
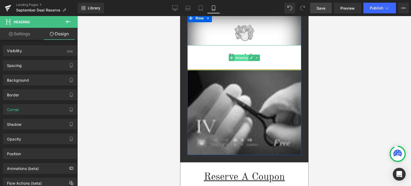
click at [242, 58] on span "Heading" at bounding box center [241, 58] width 14 height 6
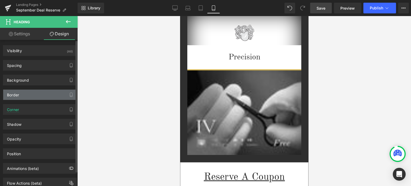
click at [18, 95] on div "Border" at bounding box center [13, 93] width 12 height 7
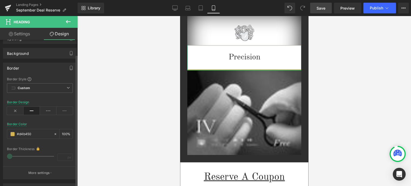
scroll to position [53, 0]
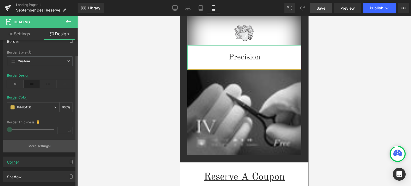
click at [47, 148] on button "More settings" at bounding box center [39, 146] width 73 height 13
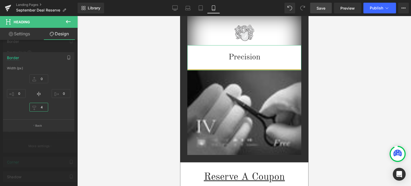
click at [43, 107] on input "4" at bounding box center [38, 107] width 19 height 9
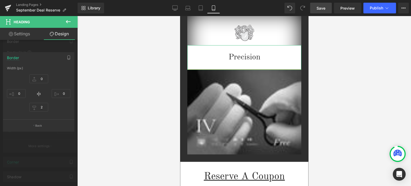
click at [67, 140] on div at bounding box center [39, 102] width 78 height 173
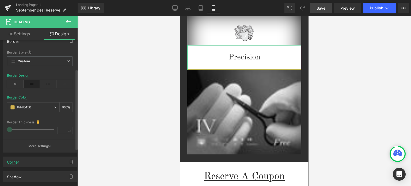
click at [39, 144] on p "More settings" at bounding box center [38, 146] width 21 height 5
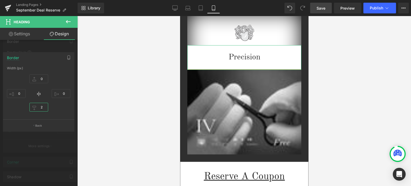
click at [43, 109] on input "2" at bounding box center [38, 107] width 19 height 9
type input "3"
click at [63, 136] on div at bounding box center [39, 102] width 78 height 173
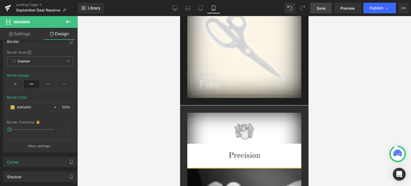
scroll to position [560, 0]
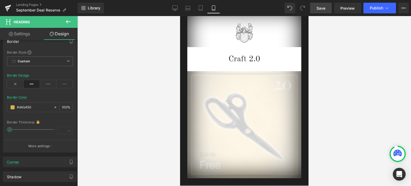
click at [323, 7] on span "Save" at bounding box center [320, 8] width 9 height 6
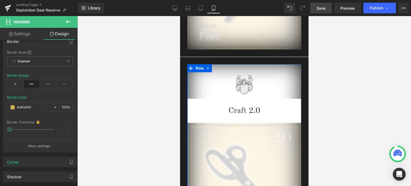
scroll to position [695, 0]
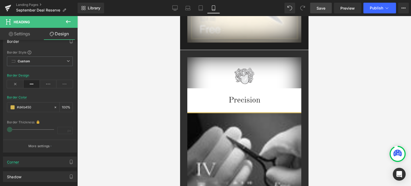
click at [325, 7] on span "Save" at bounding box center [320, 8] width 9 height 6
click at [322, 8] on span "Save" at bounding box center [320, 8] width 9 height 6
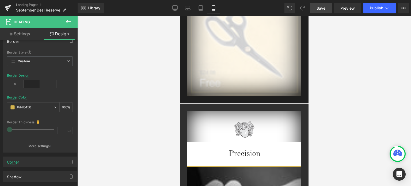
scroll to position [749, 0]
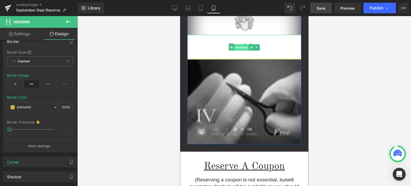
click at [240, 47] on span "Heading" at bounding box center [241, 47] width 14 height 6
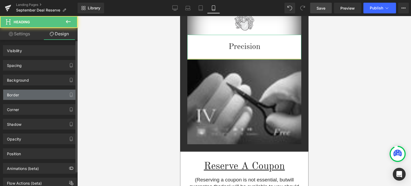
click at [19, 97] on div "Border" at bounding box center [39, 95] width 73 height 10
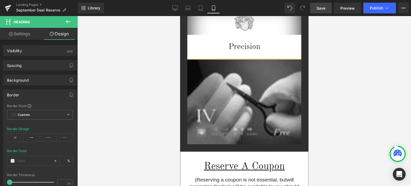
type input "#d4b450"
type input "100"
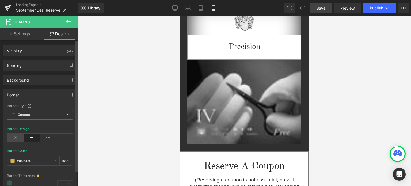
click at [14, 137] on icon at bounding box center [15, 137] width 17 height 8
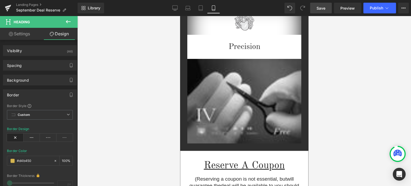
click at [322, 8] on span "Save" at bounding box center [320, 8] width 9 height 6
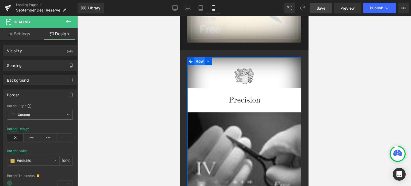
click at [197, 61] on span "Row" at bounding box center [199, 61] width 11 height 8
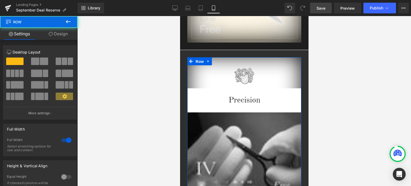
drag, startPoint x: 58, startPoint y: 35, endPoint x: 59, endPoint y: 32, distance: 2.7
click at [58, 35] on link "Design" at bounding box center [58, 34] width 39 height 12
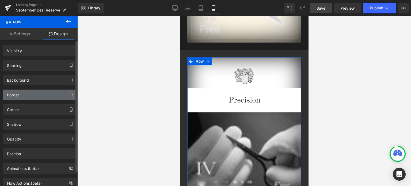
click at [16, 93] on div "Border" at bounding box center [13, 93] width 12 height 7
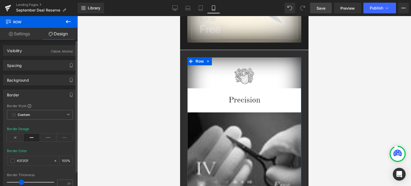
type input "#2f2f2f"
type input "100"
type input "26.8"
click at [12, 160] on span at bounding box center [12, 161] width 4 height 4
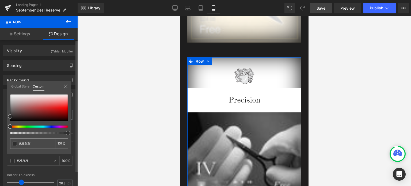
type input "#1f1d1d"
type input "#121111"
type input "#0f0e0e"
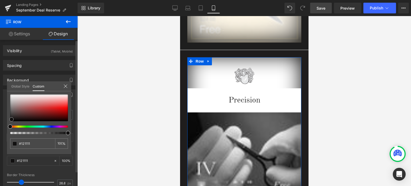
type input "#0f0e0e"
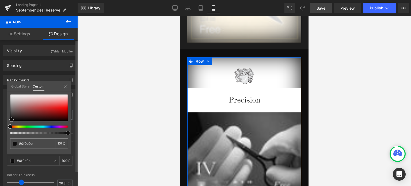
click at [12, 120] on div at bounding box center [39, 107] width 58 height 27
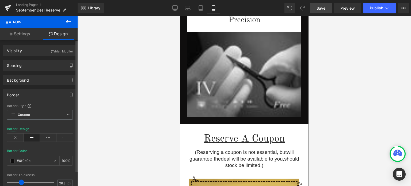
click at [322, 9] on span "Save" at bounding box center [320, 8] width 9 height 6
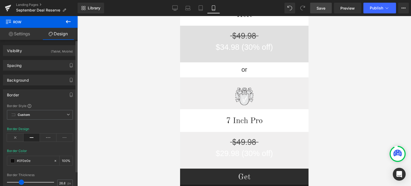
scroll to position [381, 0]
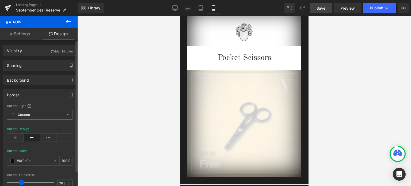
drag, startPoint x: 307, startPoint y: 124, endPoint x: 499, endPoint y: 95, distance: 194.6
click at [322, 8] on span "Save" at bounding box center [320, 8] width 9 height 6
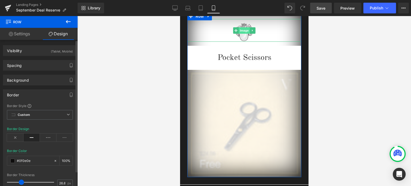
click at [242, 30] on span "Image" at bounding box center [243, 30] width 11 height 6
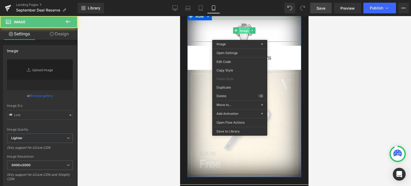
click at [243, 30] on div "Image" at bounding box center [244, 30] width 114 height 23
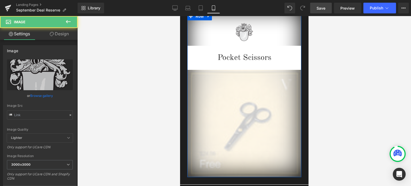
type input "[URL][DOMAIN_NAME]"
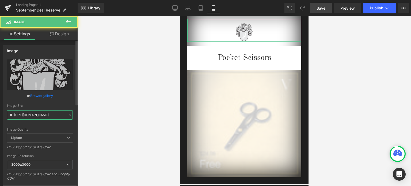
drag, startPoint x: 36, startPoint y: 115, endPoint x: 11, endPoint y: 62, distance: 58.4
click at [36, 115] on input "[URL][DOMAIN_NAME]" at bounding box center [40, 114] width 66 height 9
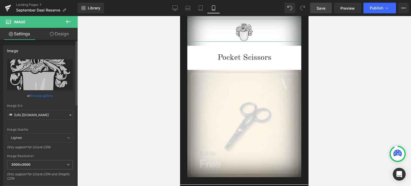
click at [73, 103] on div "[URL][DOMAIN_NAME] Replace Image Upload image or Browse gallery Image Src [URL]…" at bounding box center [39, 128] width 73 height 139
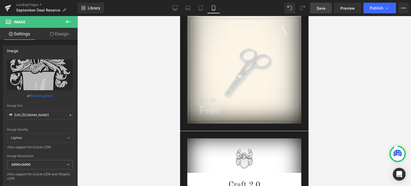
scroll to position [354, 0]
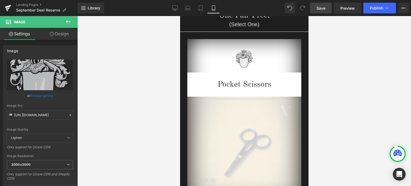
click at [244, 124] on img at bounding box center [244, 150] width 114 height 107
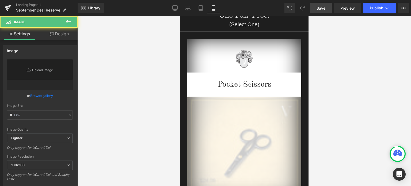
type input "[URL][DOMAIN_NAME]"
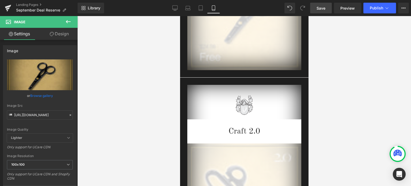
scroll to position [595, 0]
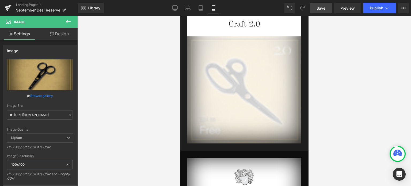
click at [251, 94] on img at bounding box center [244, 89] width 114 height 107
click at [216, 64] on img at bounding box center [244, 89] width 114 height 107
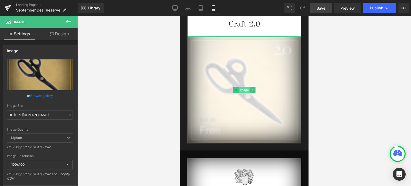
click at [242, 90] on span "Image" at bounding box center [243, 90] width 11 height 6
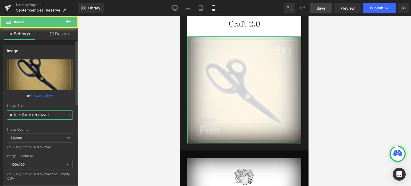
click at [42, 115] on input "[URL][DOMAIN_NAME]" at bounding box center [40, 114] width 66 height 9
paste input "2_50965779-ccd4-401d-98ff-9ae1eeb6e4fe.jpg?v=1758405917"
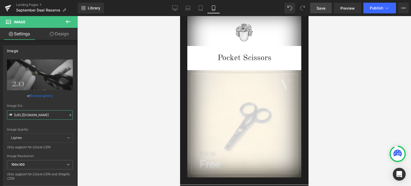
scroll to position [426, 0]
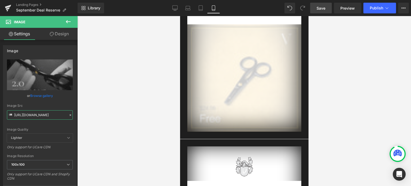
type input "[URL][DOMAIN_NAME]"
click at [242, 77] on span "Image" at bounding box center [243, 78] width 11 height 6
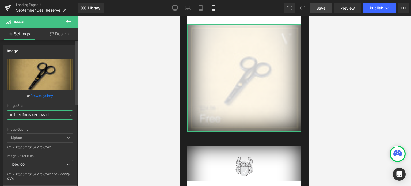
click at [33, 114] on input "[URL][DOMAIN_NAME]" at bounding box center [40, 114] width 66 height 9
paste input "_146d6cb8-173c-448d-ae68-22bdd63ef870.jpg?v=1758405923"
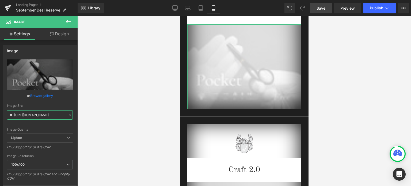
type input "[URL][DOMAIN_NAME]"
drag, startPoint x: 60, startPoint y: 33, endPoint x: 22, endPoint y: 139, distance: 112.5
click at [60, 33] on link "Design" at bounding box center [59, 34] width 39 height 12
click at [0, 0] on div "Opacity" at bounding box center [0, 0] width 0 height 0
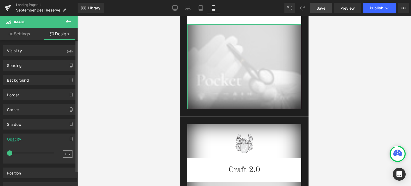
type input "1"
drag, startPoint x: 9, startPoint y: 153, endPoint x: 65, endPoint y: 154, distance: 56.2
click at [65, 154] on div "1" at bounding box center [40, 155] width 66 height 14
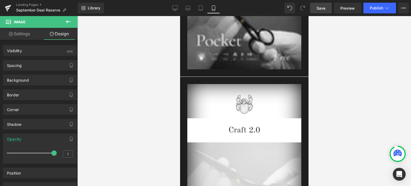
scroll to position [533, 0]
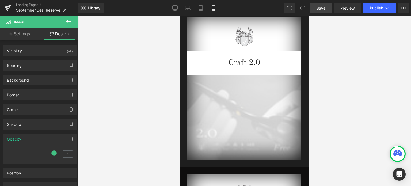
click at [248, 119] on div "Image" at bounding box center [244, 117] width 114 height 84
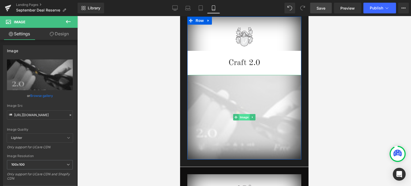
click at [239, 118] on span "Image" at bounding box center [243, 117] width 11 height 6
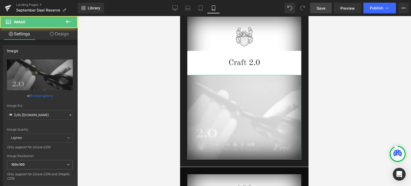
click at [64, 32] on link "Design" at bounding box center [59, 34] width 39 height 12
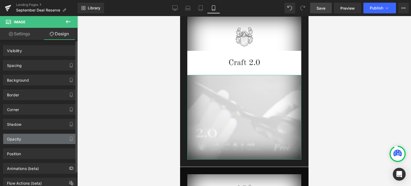
click at [35, 138] on div "Opacity" at bounding box center [39, 139] width 73 height 10
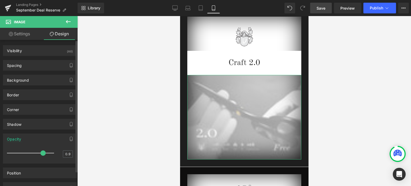
type input "1"
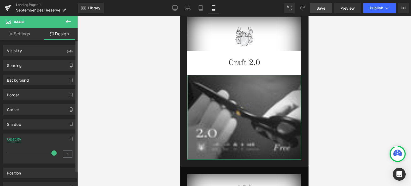
drag, startPoint x: 10, startPoint y: 152, endPoint x: 54, endPoint y: 151, distance: 44.4
click at [54, 151] on span at bounding box center [53, 152] width 5 height 5
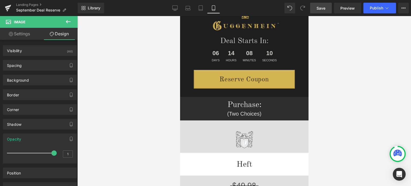
scroll to position [0, 0]
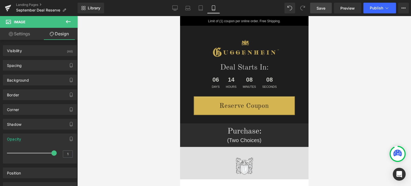
click at [322, 11] on span "Save" at bounding box center [320, 8] width 9 height 6
click at [320, 9] on span "Save" at bounding box center [320, 8] width 9 height 6
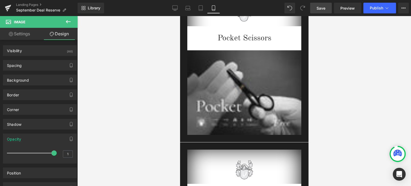
scroll to position [403, 0]
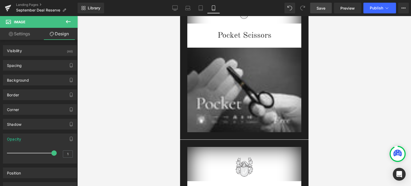
drag, startPoint x: 305, startPoint y: 30, endPoint x: 532, endPoint y: 58, distance: 229.2
click at [326, 10] on link "Save" at bounding box center [321, 8] width 22 height 11
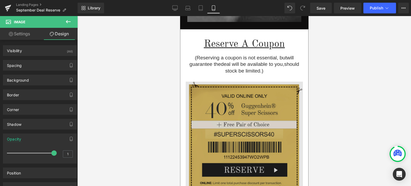
scroll to position [857, 0]
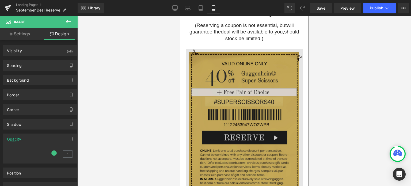
drag, startPoint x: 328, startPoint y: 122, endPoint x: 251, endPoint y: 101, distance: 80.1
click at [240, 103] on img at bounding box center [243, 134] width 117 height 184
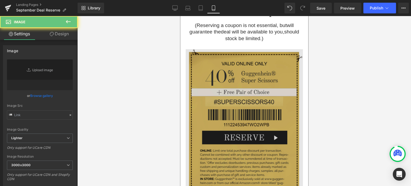
click at [251, 101] on img at bounding box center [243, 134] width 117 height 184
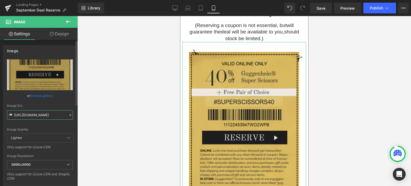
drag, startPoint x: 43, startPoint y: 115, endPoint x: 22, endPoint y: 84, distance: 37.2
click at [43, 115] on input "[URL][DOMAIN_NAME]" at bounding box center [40, 114] width 66 height 9
type input "[URL][DOMAIN_NAME]"
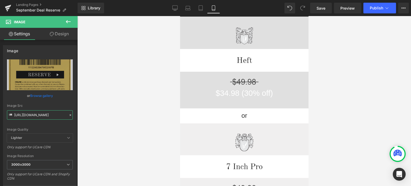
scroll to position [84, 0]
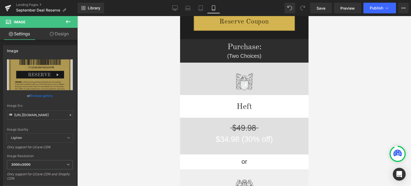
click at [70, 21] on icon at bounding box center [68, 21] width 6 height 6
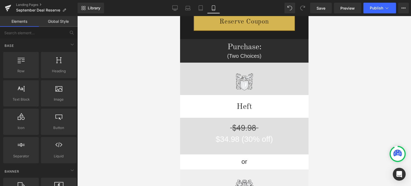
scroll to position [165, 0]
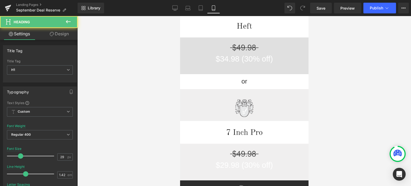
click at [224, 165] on h1 "$29.98 (30% off)" at bounding box center [244, 165] width 128 height 11
click at [359, 153] on div at bounding box center [244, 101] width 334 height 170
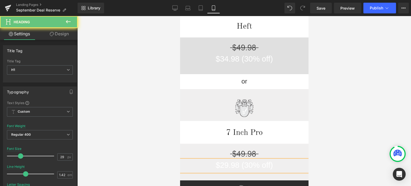
drag, startPoint x: 250, startPoint y: 165, endPoint x: 245, endPoint y: 166, distance: 4.5
click at [243, 166] on h1 "$29.98 (30% off)" at bounding box center [244, 165] width 128 height 11
click at [351, 98] on div at bounding box center [244, 101] width 334 height 170
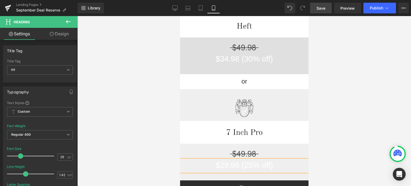
click at [322, 8] on span "Save" at bounding box center [320, 8] width 9 height 6
click at [326, 9] on link "Save" at bounding box center [321, 8] width 22 height 11
click at [325, 9] on span "Save" at bounding box center [320, 8] width 9 height 6
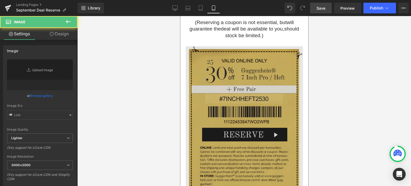
click at [242, 93] on img at bounding box center [243, 131] width 117 height 185
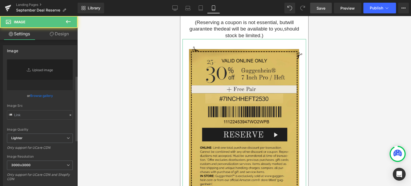
type input "[URL][DOMAIN_NAME]"
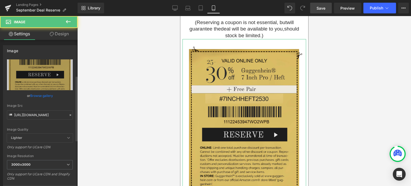
drag, startPoint x: 11, startPoint y: 146, endPoint x: 17, endPoint y: 147, distance: 5.9
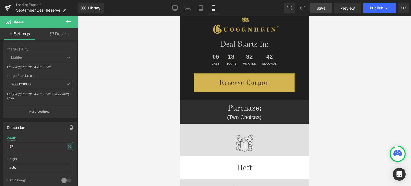
scroll to position [0, 0]
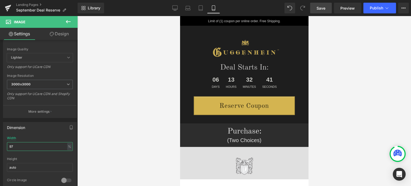
type input "97"
click at [323, 8] on span "Save" at bounding box center [320, 8] width 9 height 6
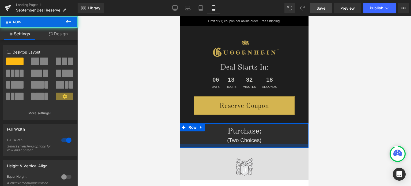
click at [268, 147] on div at bounding box center [244, 146] width 128 height 4
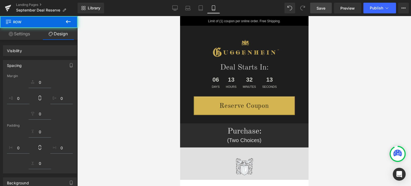
click at [343, 133] on div at bounding box center [244, 101] width 334 height 170
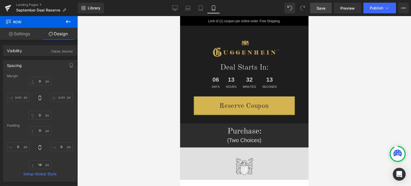
type input "0"
type input "11"
type input "0"
type input "14"
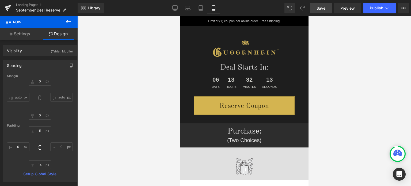
type input "0"
click at [380, 120] on div at bounding box center [244, 101] width 334 height 170
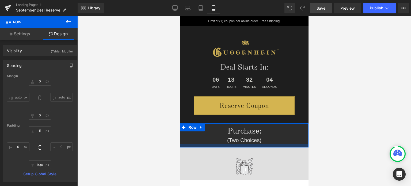
type input "13px"
click at [275, 144] on div at bounding box center [244, 145] width 128 height 3
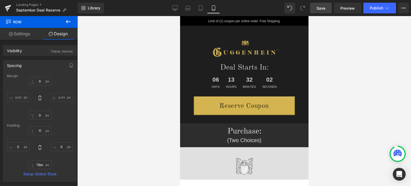
click at [322, 7] on span "Save" at bounding box center [320, 8] width 9 height 6
click at [323, 6] on span "Save" at bounding box center [320, 8] width 9 height 6
click at [324, 7] on span "Save" at bounding box center [320, 8] width 9 height 6
